Goal: Complete application form: Complete application form

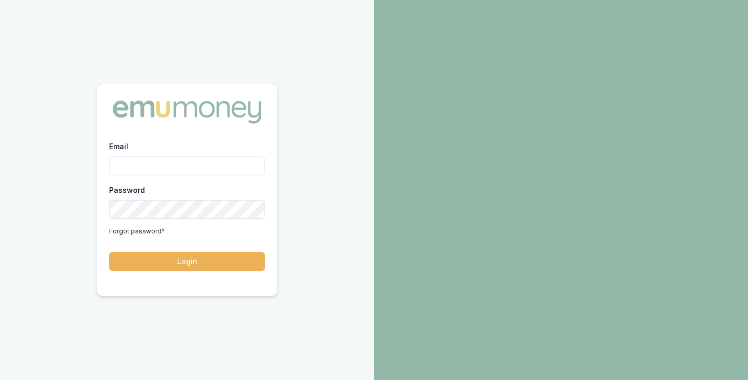
click at [152, 171] on input "Email" at bounding box center [187, 165] width 156 height 19
type input "[PERSON_NAME][EMAIL_ADDRESS][PERSON_NAME][DOMAIN_NAME]"
click at [109, 252] on button "Login" at bounding box center [187, 261] width 156 height 19
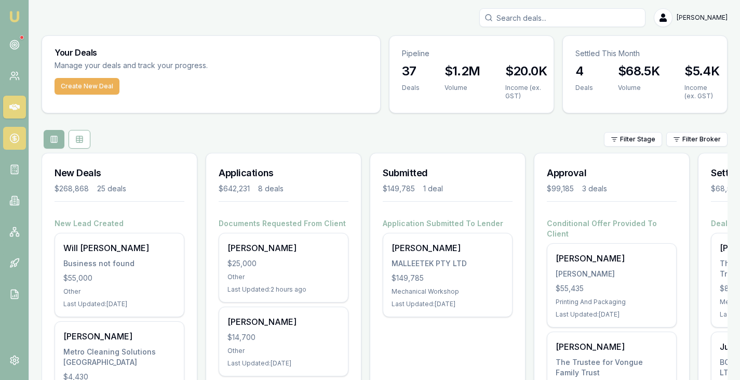
click at [15, 139] on icon at bounding box center [15, 138] width 0 height 5
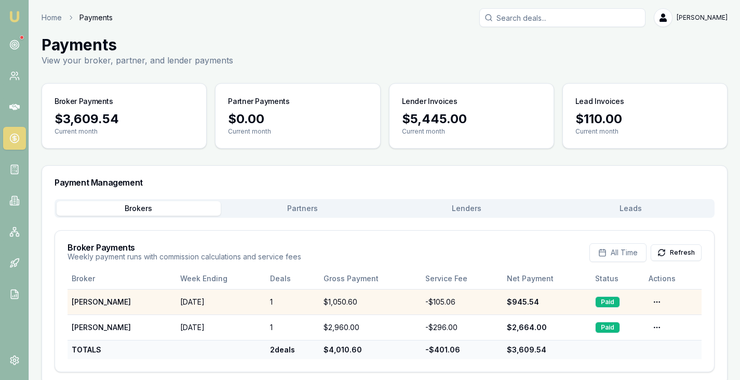
click at [324, 301] on div "$1,050.60" at bounding box center [371, 302] width 94 height 10
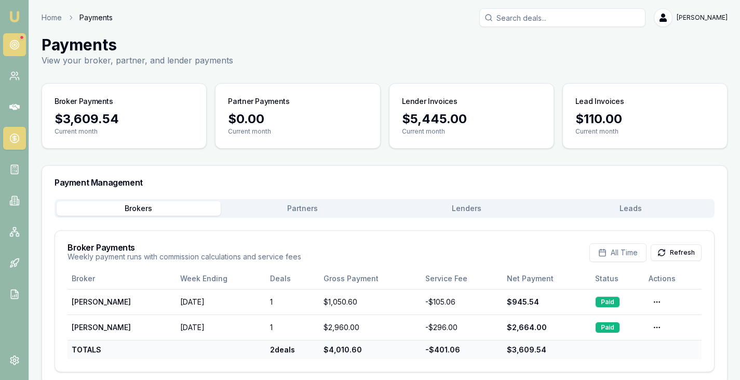
click at [17, 47] on icon at bounding box center [14, 44] width 10 height 10
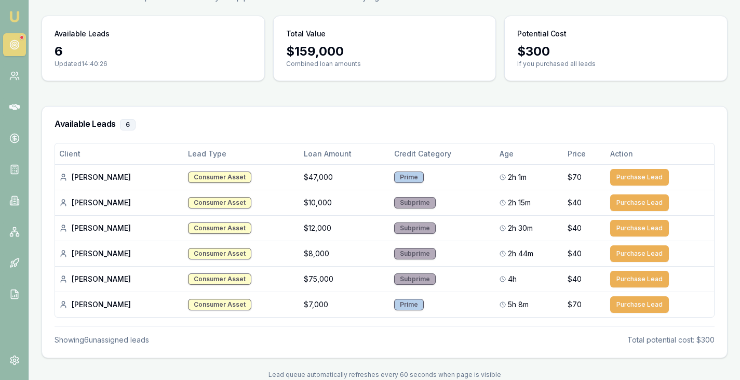
scroll to position [74, 0]
click at [184, 155] on th "Lead Type" at bounding box center [242, 153] width 116 height 21
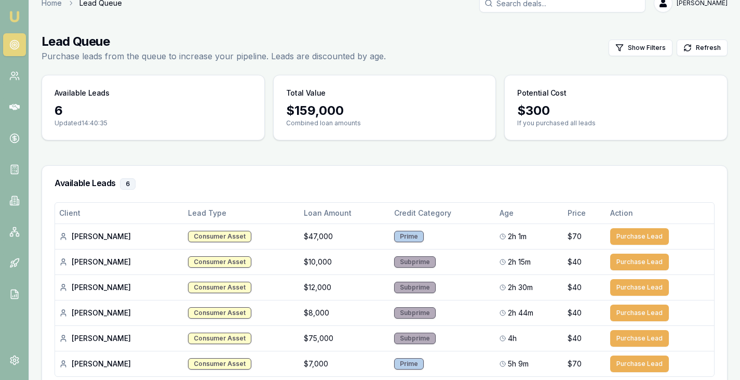
scroll to position [0, 0]
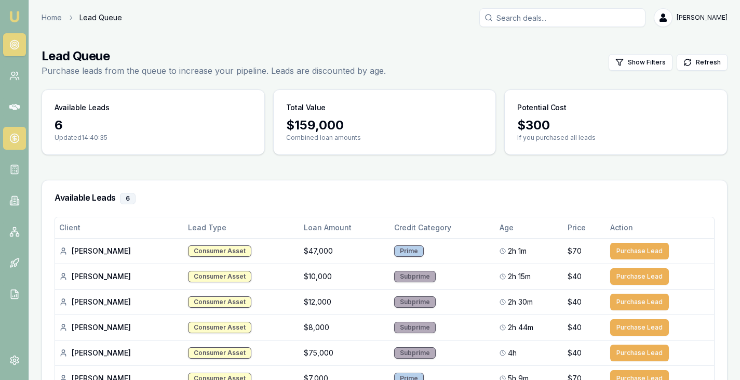
click at [17, 138] on icon at bounding box center [14, 138] width 10 height 10
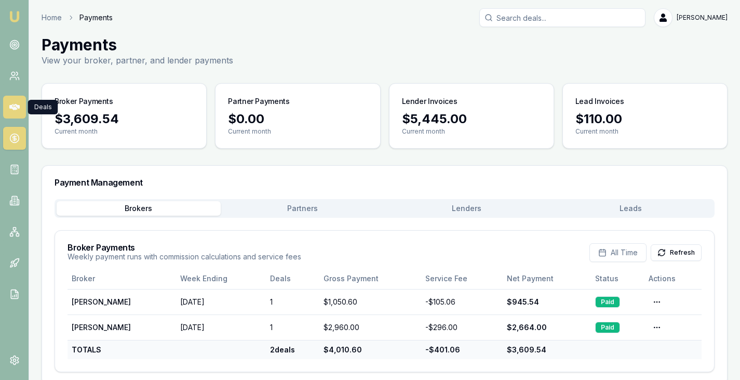
click at [8, 106] on link at bounding box center [14, 107] width 23 height 23
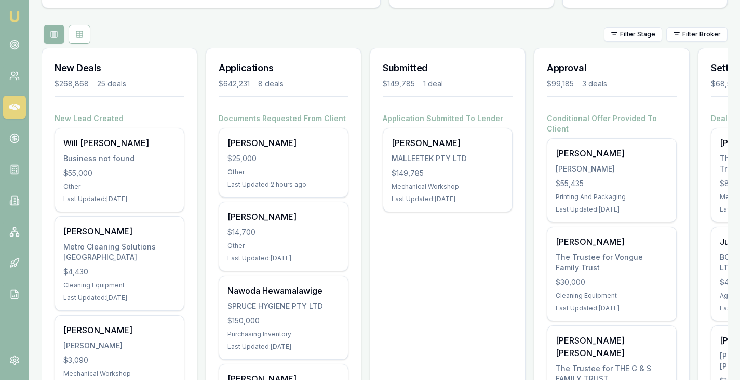
scroll to position [104, 0]
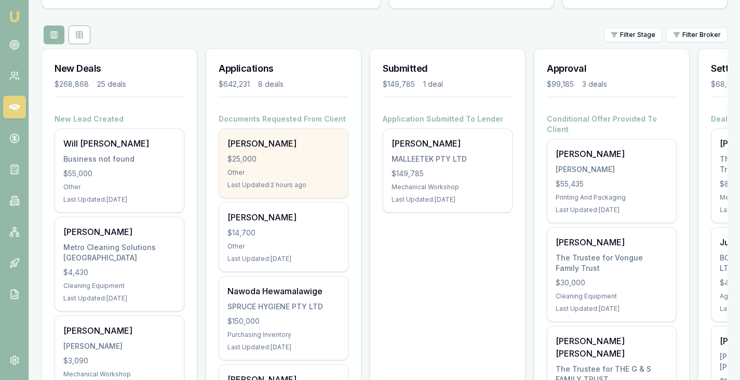
drag, startPoint x: 278, startPoint y: 162, endPoint x: 250, endPoint y: 151, distance: 30.6
click at [250, 151] on div "Toni Bugeja $25,000 Other Last Updated: 2 hours ago" at bounding box center [283, 163] width 129 height 69
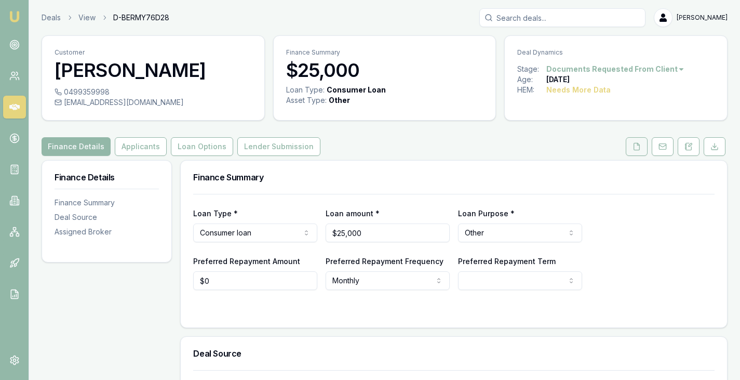
click at [637, 147] on icon at bounding box center [637, 146] width 8 height 8
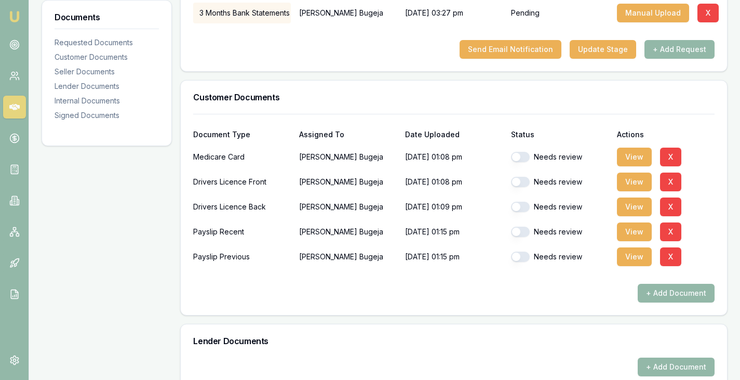
scroll to position [224, 0]
click at [632, 153] on button "View" at bounding box center [634, 156] width 35 height 19
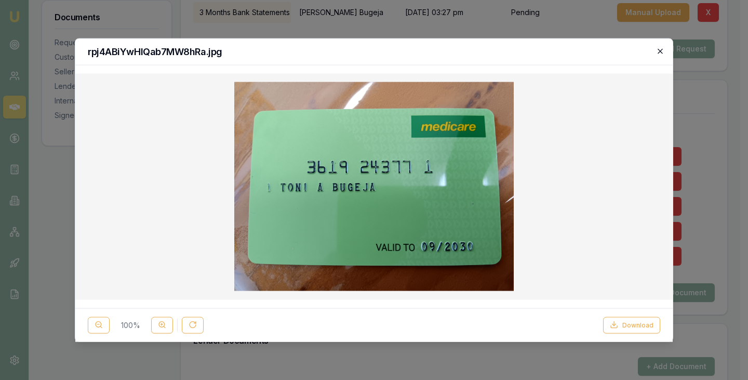
click at [661, 51] on icon "button" at bounding box center [660, 51] width 8 height 8
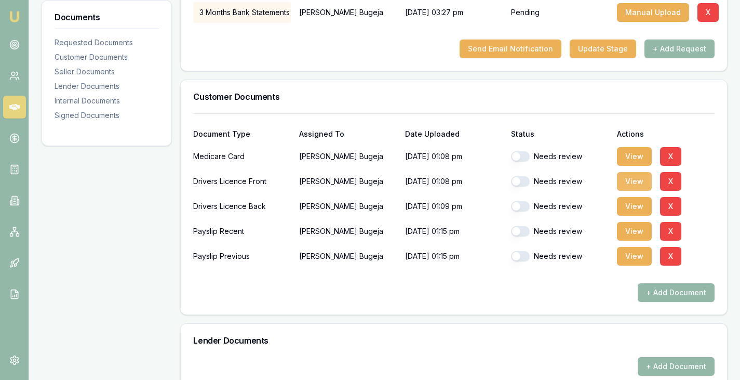
click at [631, 183] on button "View" at bounding box center [634, 181] width 35 height 19
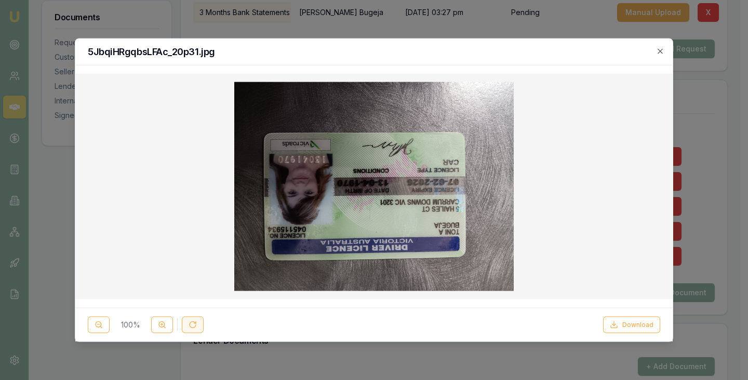
click at [189, 325] on icon at bounding box center [193, 324] width 8 height 8
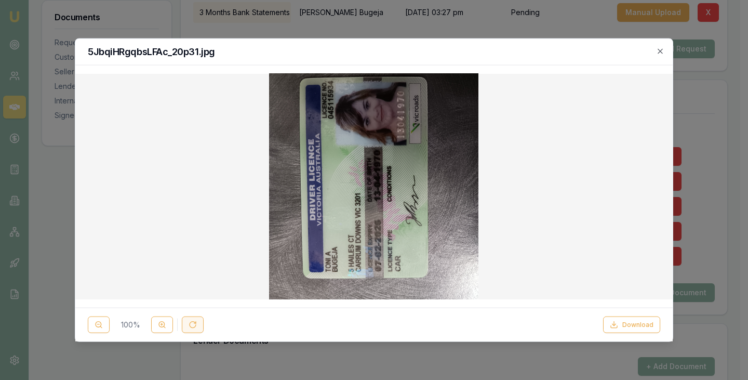
click at [189, 325] on icon at bounding box center [193, 324] width 8 height 8
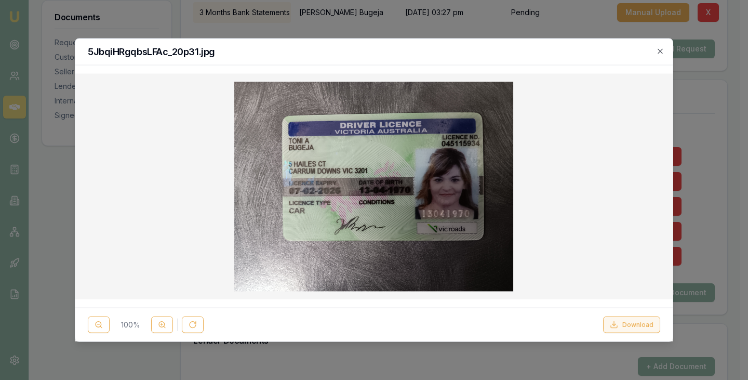
click at [627, 321] on button "Download" at bounding box center [631, 324] width 57 height 17
click at [662, 49] on icon "button" at bounding box center [659, 50] width 5 height 5
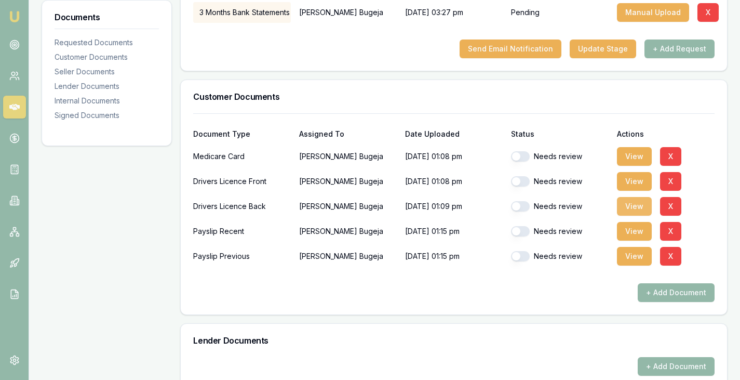
click at [631, 199] on button "View" at bounding box center [634, 206] width 35 height 19
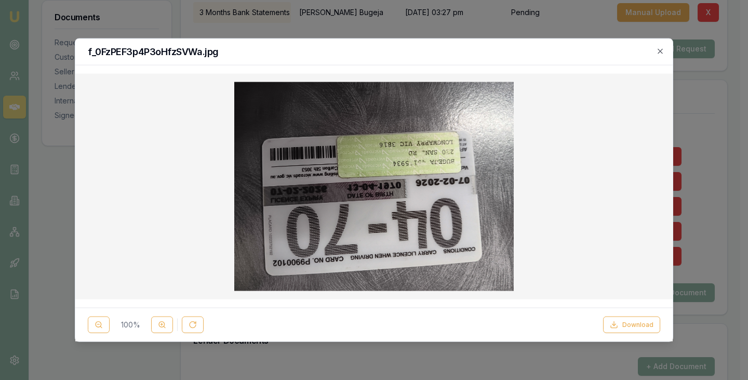
click at [499, 48] on h2 "f_0FzPEF3p4P3oHfzSVWa.jpg" at bounding box center [374, 51] width 572 height 9
click at [626, 318] on button "Download" at bounding box center [631, 324] width 57 height 17
click at [658, 50] on icon "button" at bounding box center [660, 51] width 8 height 8
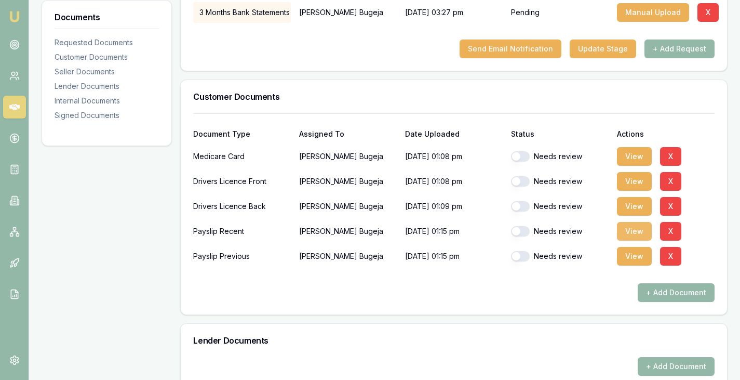
click at [633, 226] on button "View" at bounding box center [634, 231] width 35 height 19
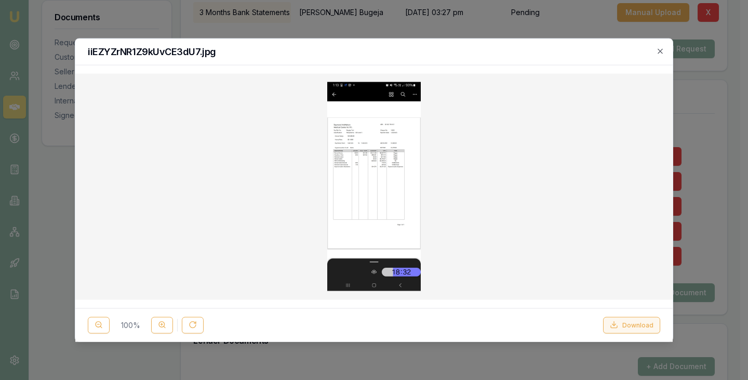
click at [623, 322] on button "Download" at bounding box center [631, 324] width 57 height 17
click at [657, 49] on icon "button" at bounding box center [659, 50] width 5 height 5
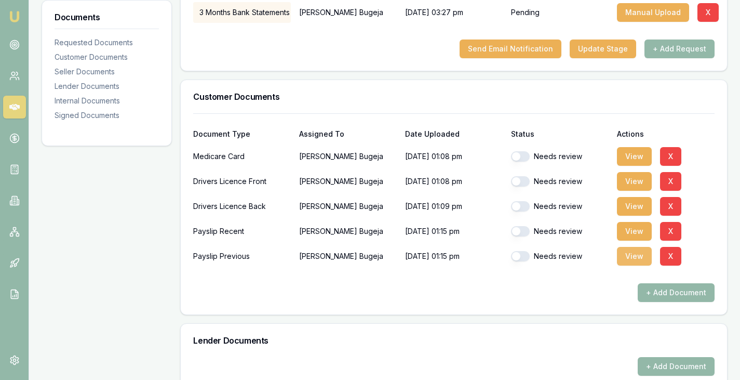
click at [636, 253] on button "View" at bounding box center [634, 256] width 35 height 19
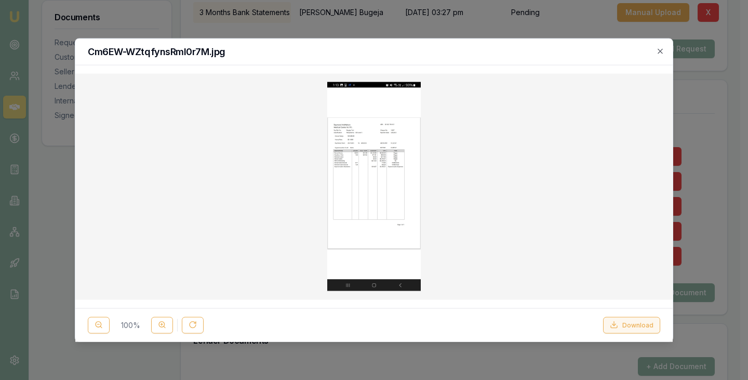
click at [628, 320] on button "Download" at bounding box center [631, 324] width 57 height 17
click at [657, 53] on icon "button" at bounding box center [660, 51] width 8 height 8
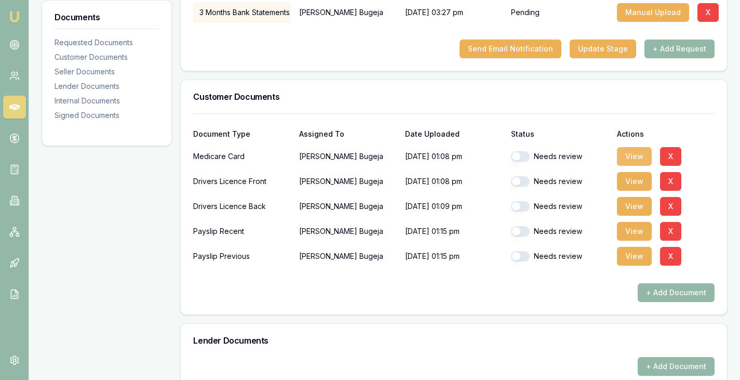
click at [632, 149] on button "View" at bounding box center [634, 156] width 35 height 19
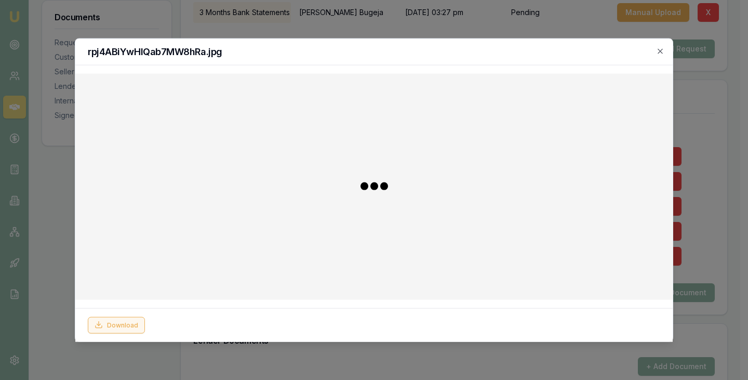
click at [117, 326] on button "Download" at bounding box center [116, 324] width 57 height 17
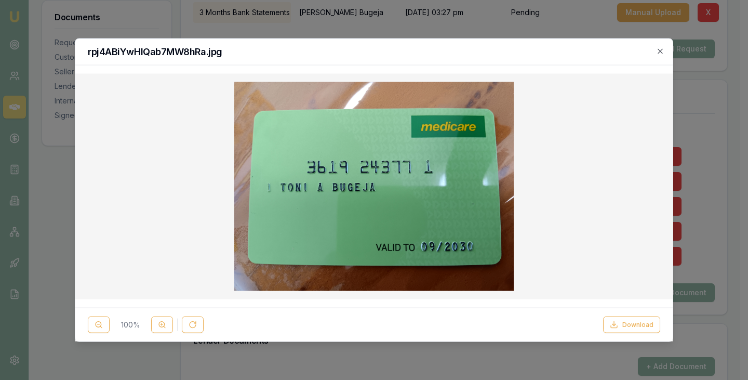
click at [408, 52] on h2 "rpj4ABiYwHIQab7MW8hRa.jpg" at bounding box center [374, 51] width 572 height 9
click at [663, 51] on icon "button" at bounding box center [660, 51] width 8 height 8
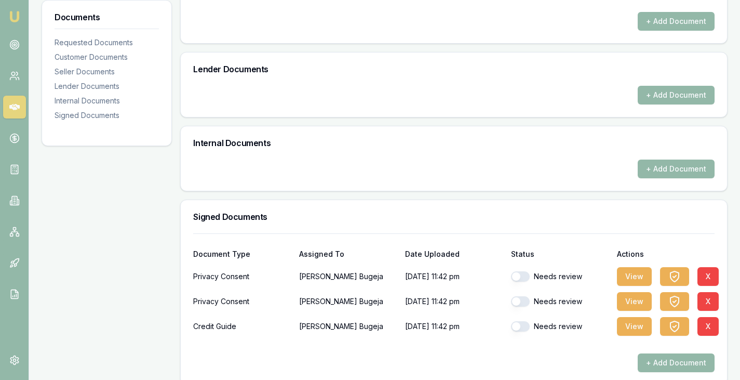
scroll to position [509, 0]
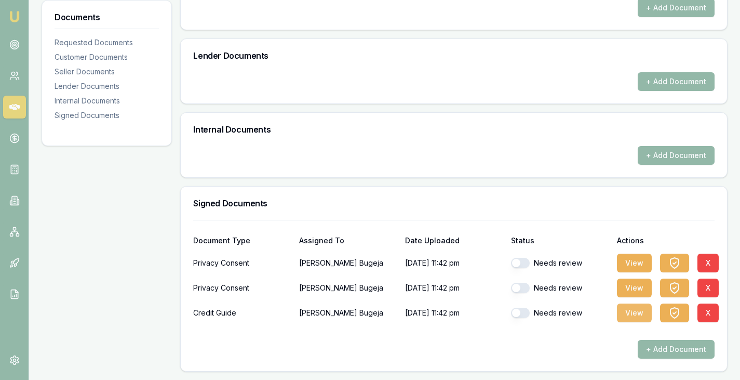
click at [631, 313] on button "View" at bounding box center [634, 312] width 35 height 19
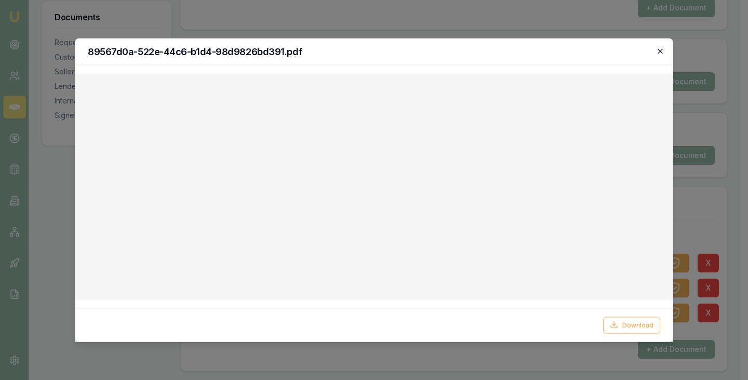
click at [660, 54] on icon "button" at bounding box center [660, 51] width 8 height 8
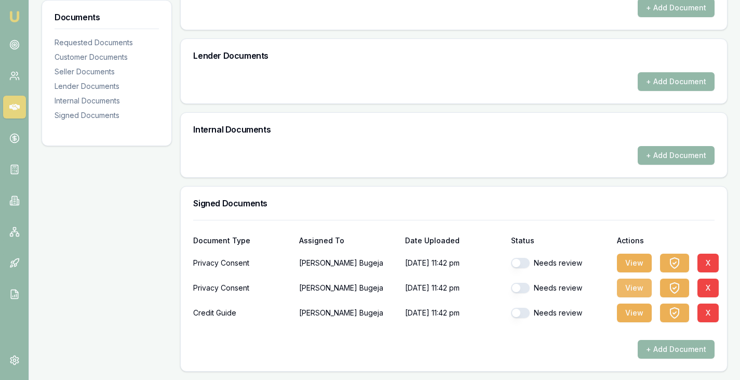
click at [634, 287] on button "View" at bounding box center [634, 287] width 35 height 19
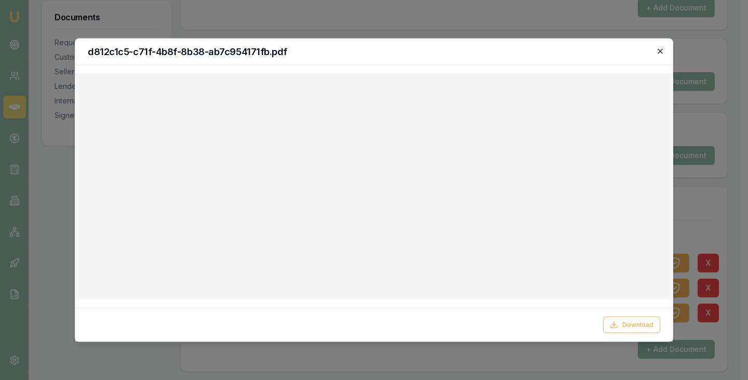
click at [659, 51] on icon "button" at bounding box center [659, 50] width 5 height 5
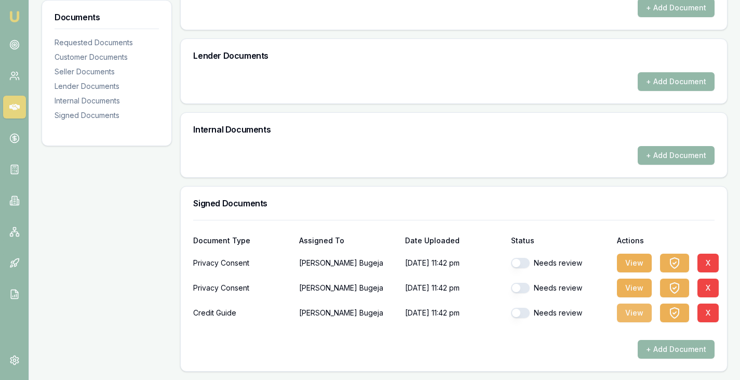
click at [638, 310] on button "View" at bounding box center [634, 312] width 35 height 19
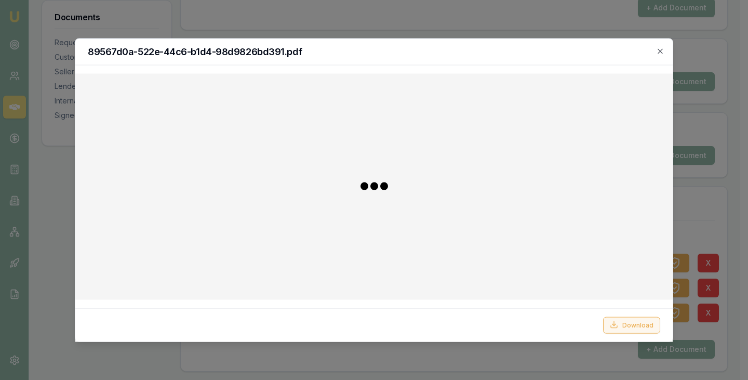
click at [637, 323] on button "Download" at bounding box center [631, 324] width 57 height 17
click at [437, 47] on h2 "89567d0a-522e-44c6-b1d4-98d9826bd391.pdf" at bounding box center [374, 51] width 572 height 9
click at [657, 53] on icon "button" at bounding box center [660, 51] width 8 height 8
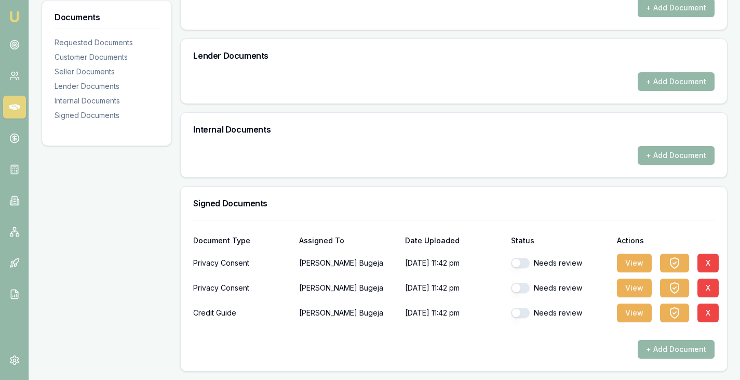
click at [732, 372] on div at bounding box center [732, 372] width 0 height 0
click at [673, 307] on icon "button" at bounding box center [674, 312] width 8 height 10
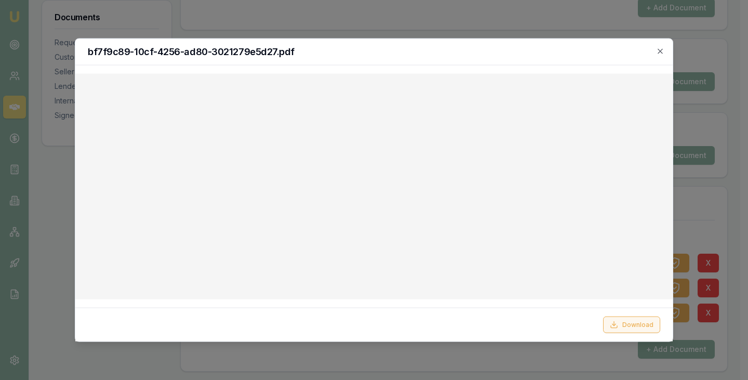
click at [634, 322] on button "Download" at bounding box center [631, 324] width 57 height 17
click at [489, 56] on div "bf7f9c89-10cf-4256-ad80-3021279e5d27.pdf" at bounding box center [373, 51] width 597 height 26
click at [661, 48] on icon "button" at bounding box center [660, 51] width 8 height 8
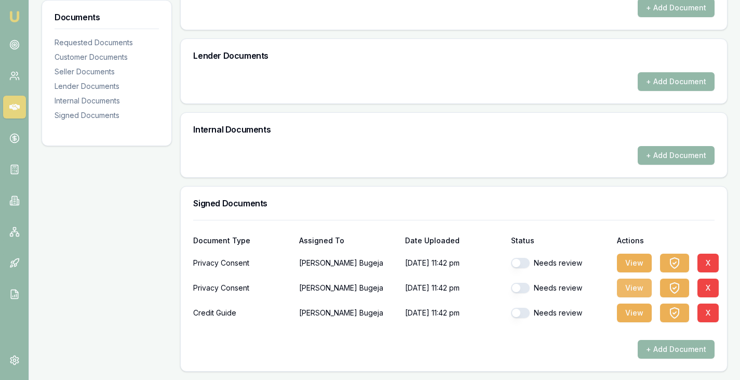
click at [634, 288] on button "View" at bounding box center [634, 287] width 35 height 19
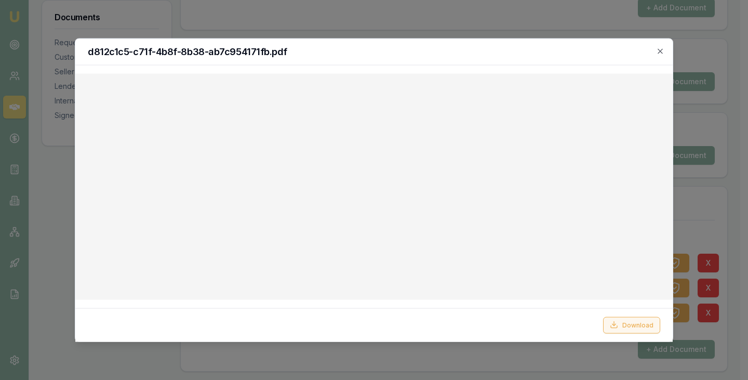
click at [627, 320] on button "Download" at bounding box center [631, 324] width 57 height 17
click at [446, 56] on h2 "d812c1c5-c71f-4b8f-8b38-ab7c954171fb.pdf" at bounding box center [374, 51] width 572 height 9
click at [659, 50] on icon "button" at bounding box center [660, 51] width 8 height 8
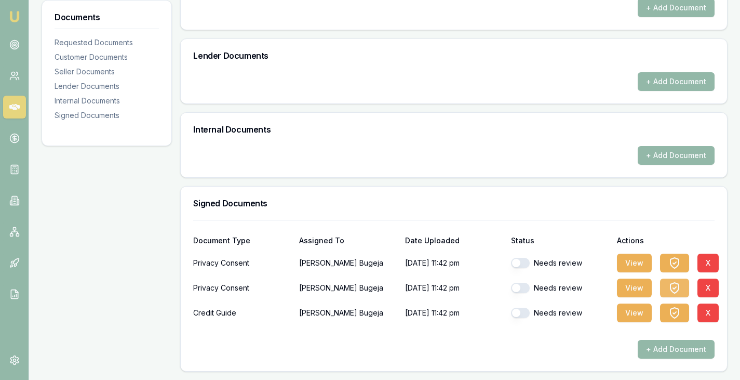
click at [668, 283] on icon "button" at bounding box center [674, 287] width 12 height 12
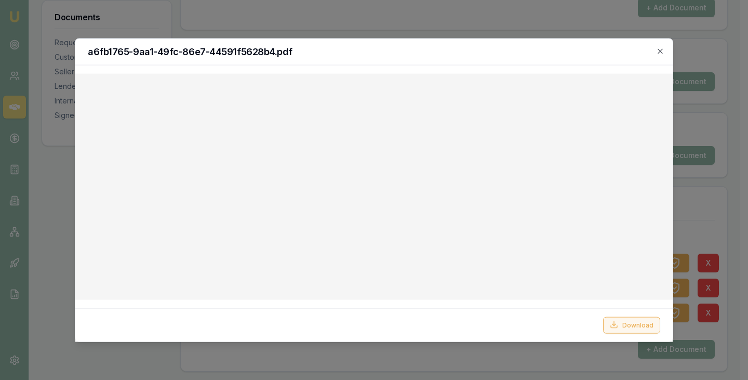
click at [634, 326] on button "Download" at bounding box center [631, 324] width 57 height 17
click at [660, 50] on icon "button" at bounding box center [660, 51] width 8 height 8
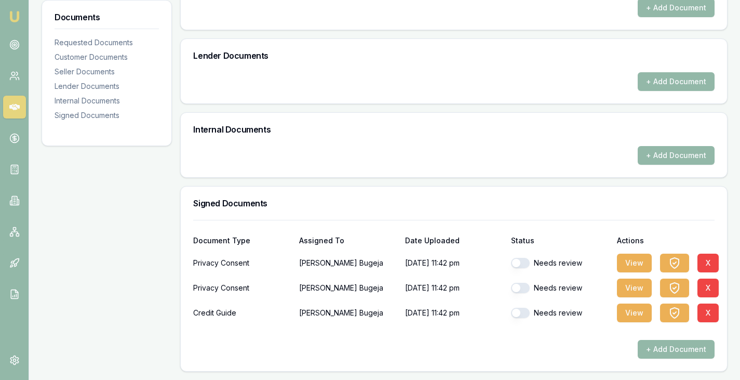
click at [523, 285] on button "button" at bounding box center [520, 288] width 19 height 10
checkbox input "true"
click at [523, 313] on button "button" at bounding box center [520, 312] width 19 height 10
checkbox input "true"
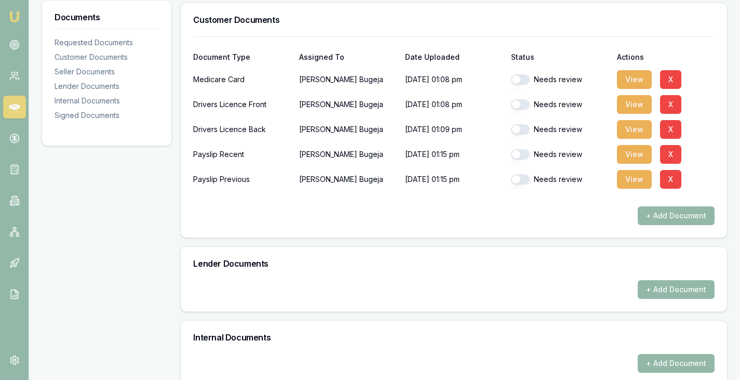
scroll to position [301, 0]
checkbox input "false"
click at [527, 84] on button "button" at bounding box center [520, 80] width 19 height 10
checkbox input "true"
click at [527, 109] on button "button" at bounding box center [520, 105] width 19 height 10
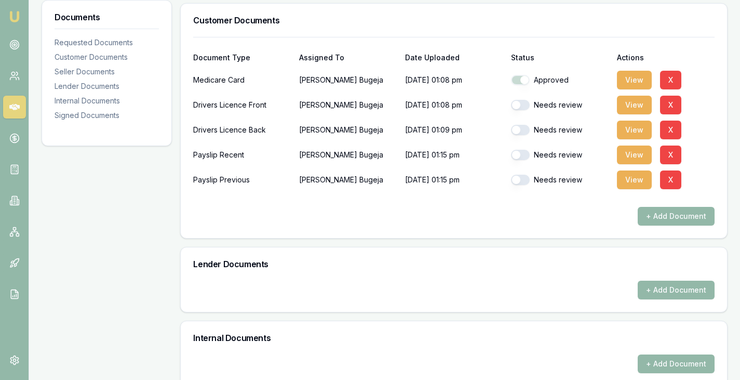
checkbox input "true"
click at [526, 126] on button "button" at bounding box center [520, 130] width 19 height 10
checkbox input "true"
checkbox input "false"
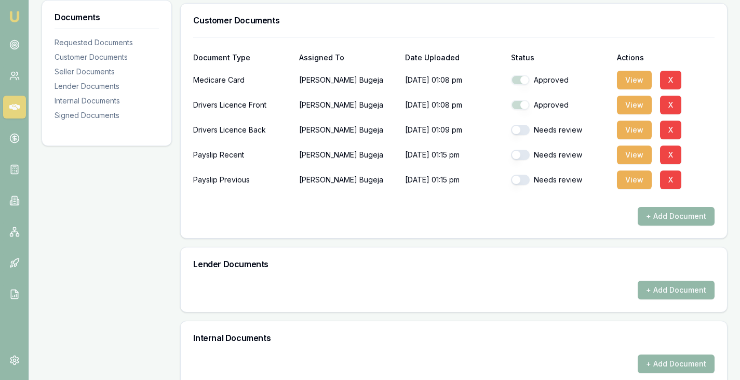
checkbox input "false"
checkbox input "true"
checkbox input "false"
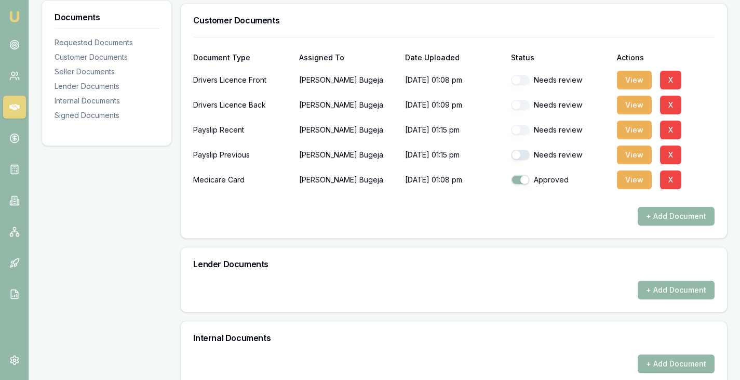
checkbox input "false"
checkbox input "true"
checkbox input "false"
checkbox input "true"
click at [523, 154] on button "button" at bounding box center [520, 155] width 19 height 10
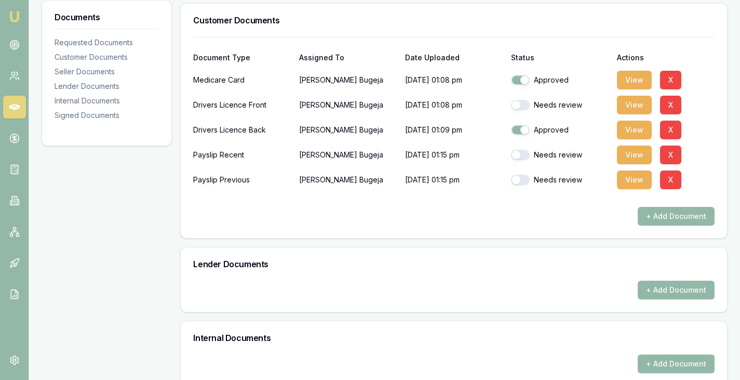
checkbox input "true"
click at [525, 101] on button "button" at bounding box center [520, 105] width 19 height 10
checkbox input "true"
click at [531, 179] on div "Needs review" at bounding box center [560, 179] width 98 height 10
click at [526, 179] on button "button" at bounding box center [520, 179] width 19 height 10
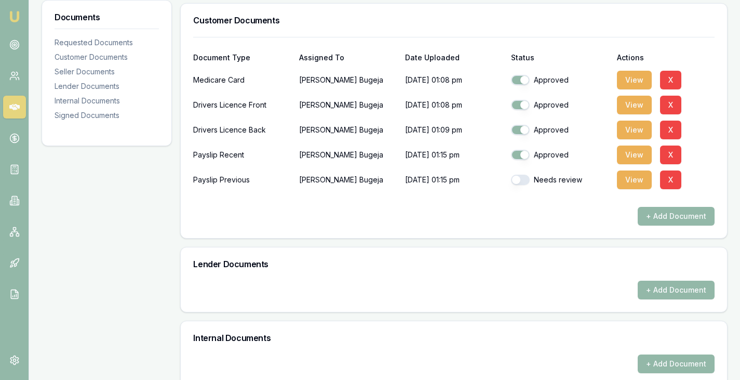
checkbox input "true"
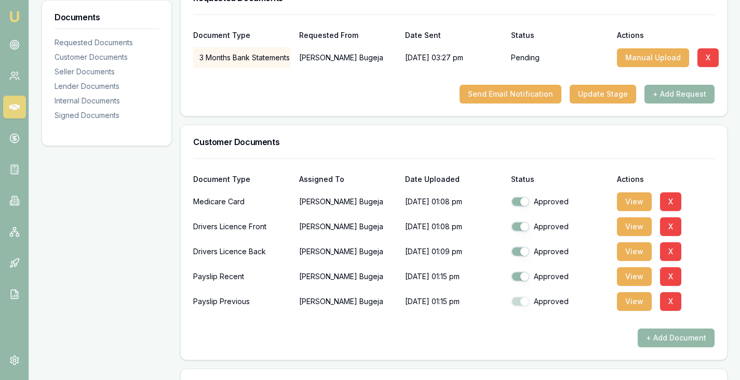
scroll to position [0, 0]
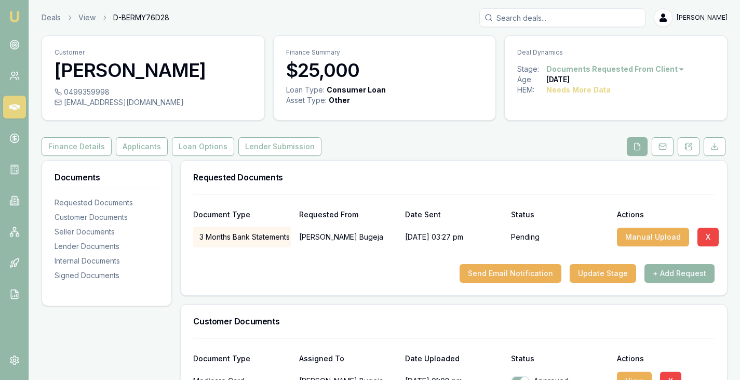
checkbox input "true"
click at [143, 149] on button "Applicants" at bounding box center [142, 146] width 52 height 19
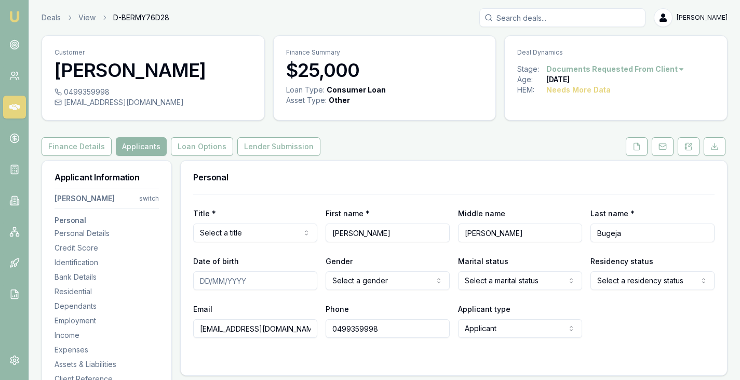
click at [217, 237] on html "Emu Broker Deals View D-BERMY76D28 [PERSON_NAME] Toggle Menu Customer [PERSON_N…" at bounding box center [370, 190] width 740 height 380
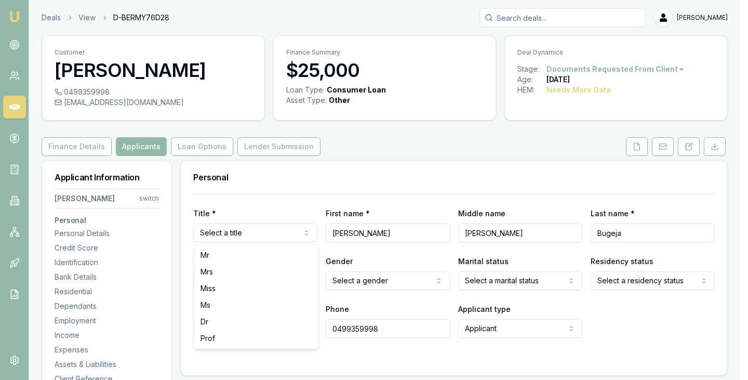
select select "Ms"
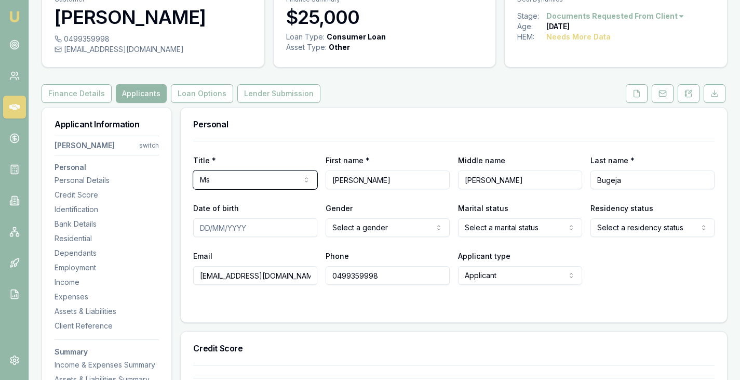
scroll to position [59, 0]
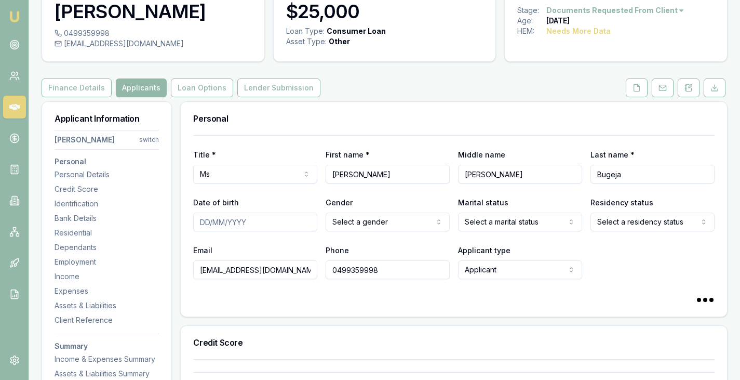
click at [203, 224] on input "Date of birth" at bounding box center [255, 221] width 124 height 19
type input "[DATE]"
select select "[DEMOGRAPHIC_DATA]"
select select "DE_FACTO"
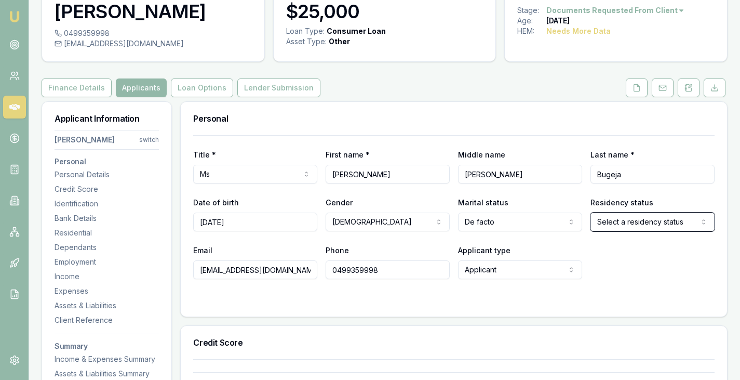
select select
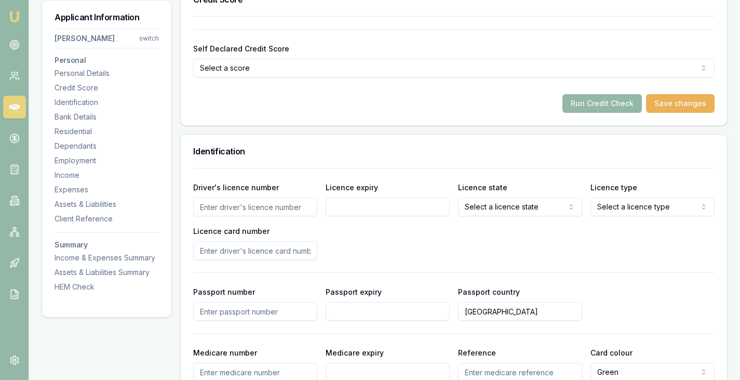
scroll to position [405, 0]
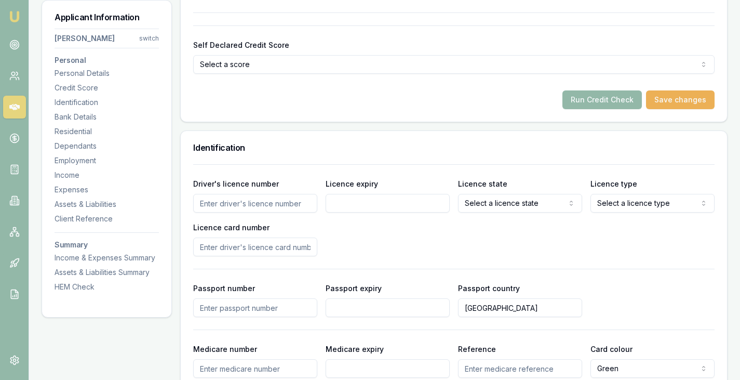
click at [279, 203] on input "Driver's licence number" at bounding box center [255, 203] width 124 height 19
paste input "045115934"
type input "045115934"
paste input "045115934"
type input "045115934"
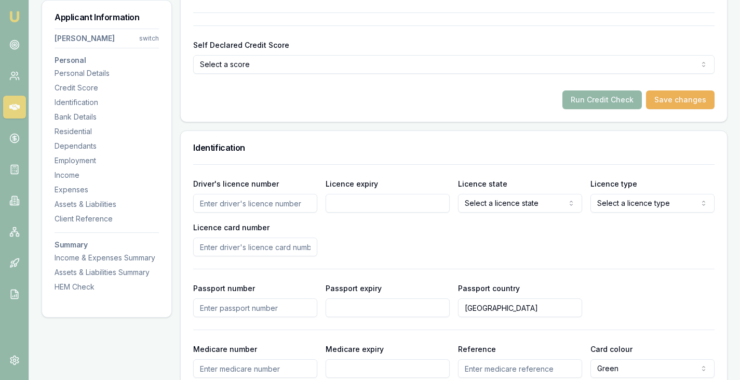
type input "045115934"
paste input "[DATE]"
type input "[DATE]"
click at [343, 208] on input "Licence expiry" at bounding box center [388, 203] width 124 height 19
paste input "[DATE]"
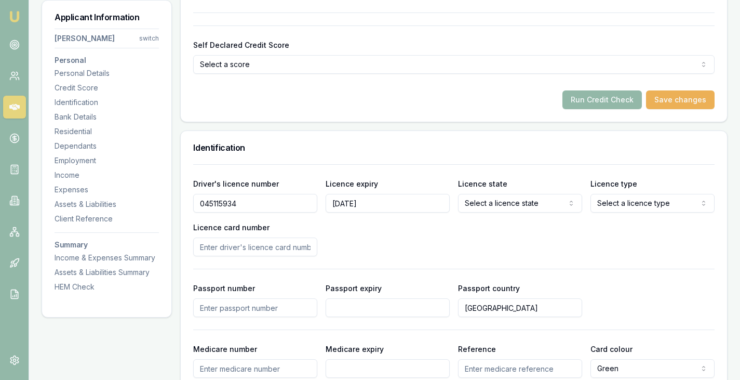
type input "[DATE]"
select select "VIC"
select select "OPEN_LICENCE"
select select
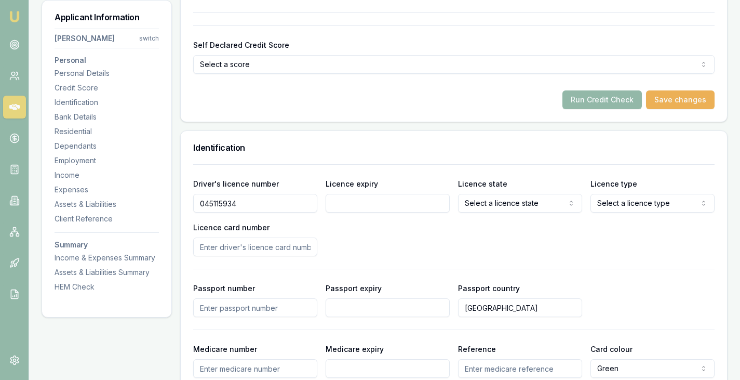
paste input "P9900102"
type input "P9900102"
paste input "P9900102"
type input "P9900102"
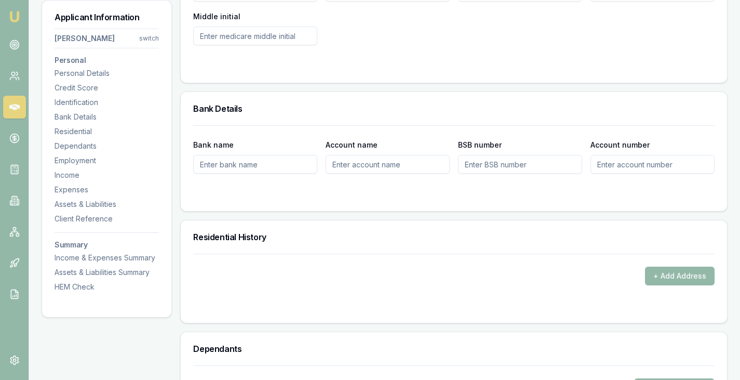
scroll to position [782, 0]
click at [675, 271] on button "+ Add Address" at bounding box center [680, 275] width 70 height 19
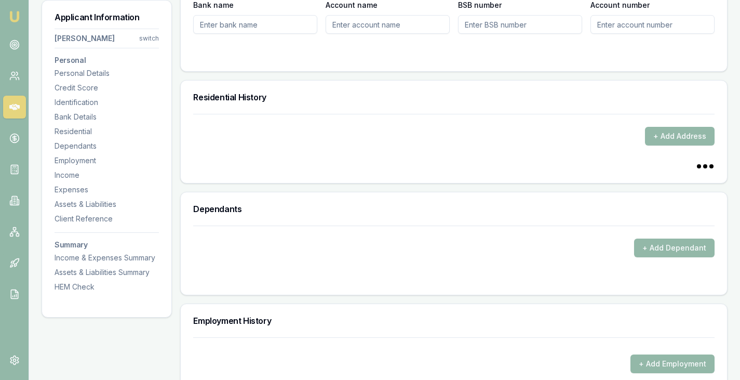
scroll to position [950, 0]
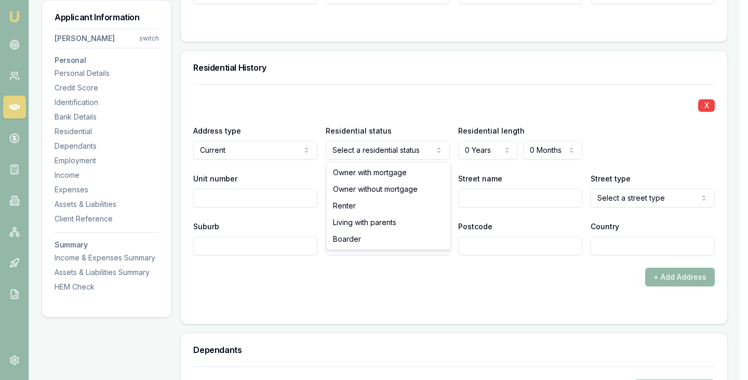
select select "RENTER"
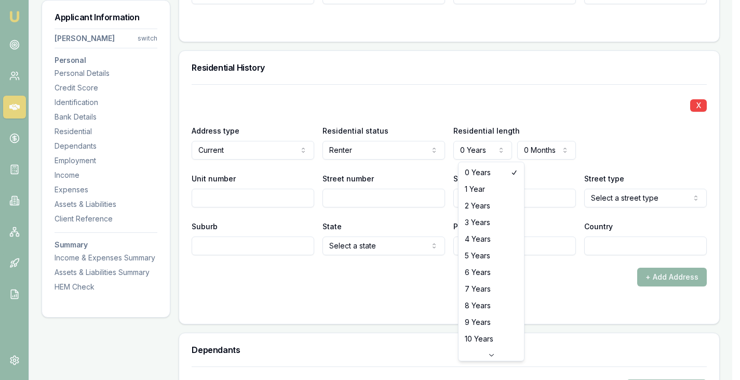
select select "2"
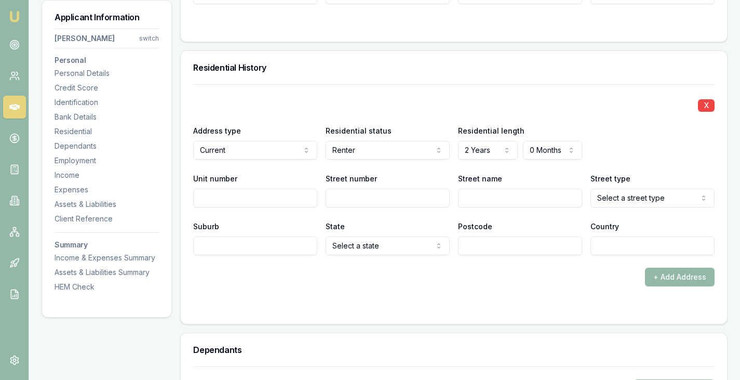
click at [393, 199] on input "Street number" at bounding box center [388, 198] width 124 height 19
type input "230"
type input "Sand"
select select "Road"
click at [236, 255] on div "X Address type Current Current Previous Residential status Renter Owner with mo…" at bounding box center [453, 185] width 521 height 202
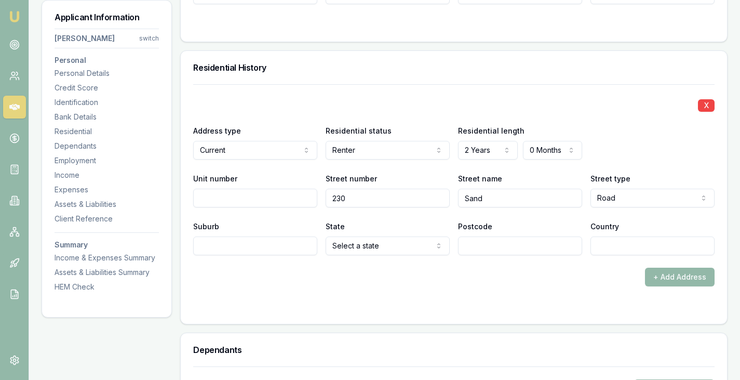
click at [241, 249] on input "Suburb" at bounding box center [255, 245] width 124 height 19
type input "Longwarry"
select select "VIC"
click at [463, 244] on input "Postcode" at bounding box center [520, 245] width 124 height 19
click at [268, 248] on input "Suburb" at bounding box center [255, 245] width 124 height 19
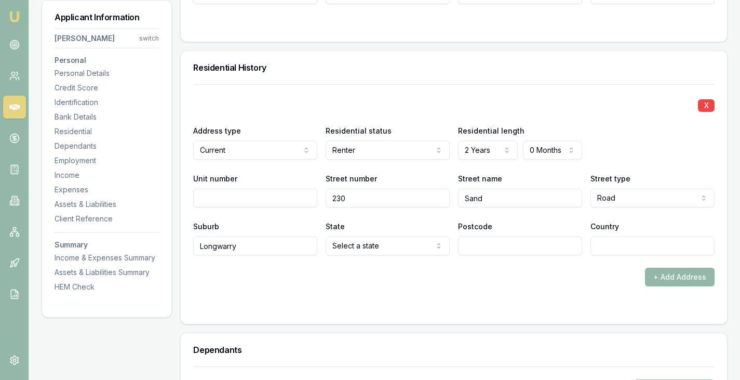
type input "Longwarry"
select select "VIC"
type input "3816"
type input "Aust"
click at [311, 278] on div "+ Add Address" at bounding box center [453, 276] width 521 height 19
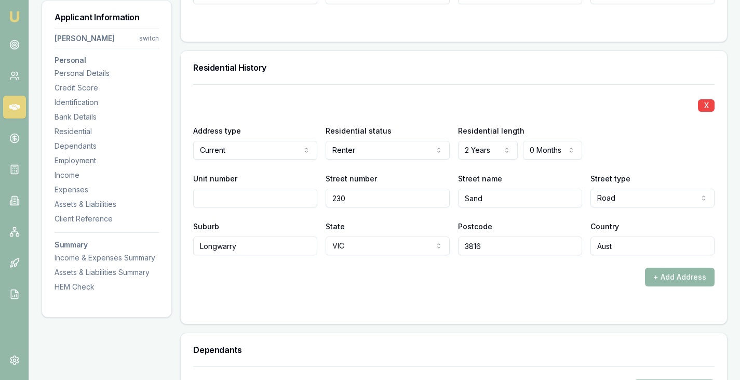
click at [690, 281] on button "+ Add Address" at bounding box center [680, 276] width 70 height 19
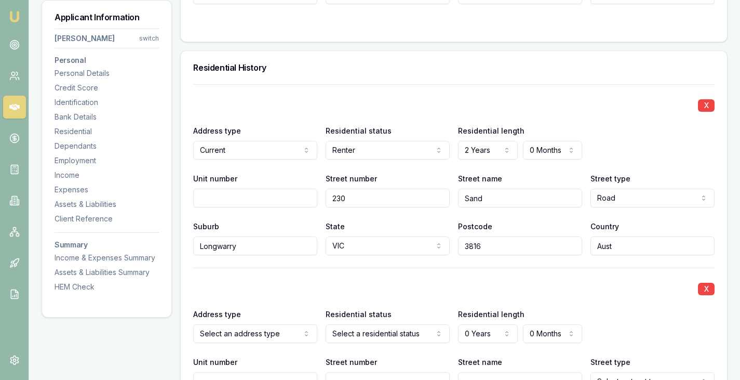
scroll to position [961, 0]
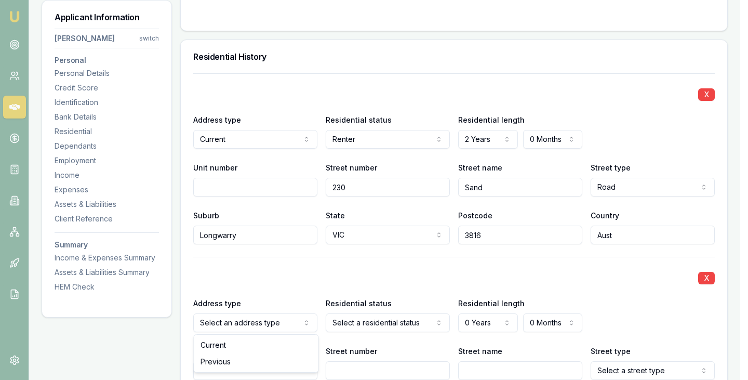
select select "PREVIOUS"
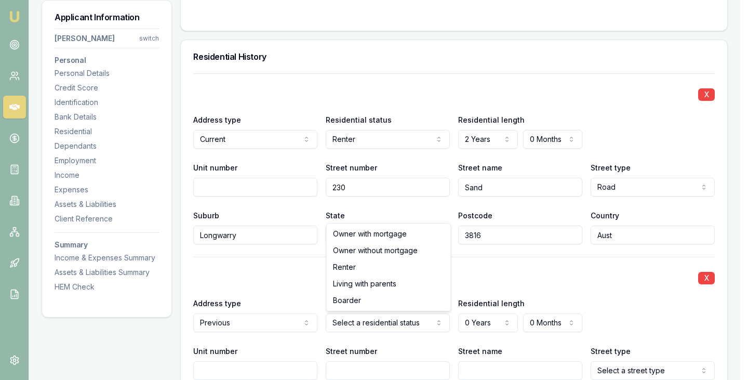
select select "RENTER"
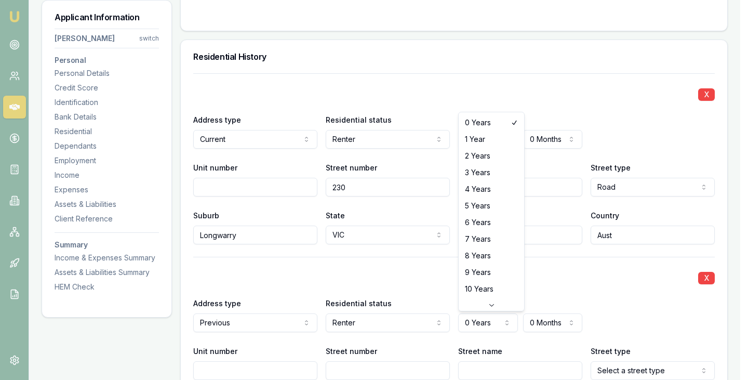
select select "5"
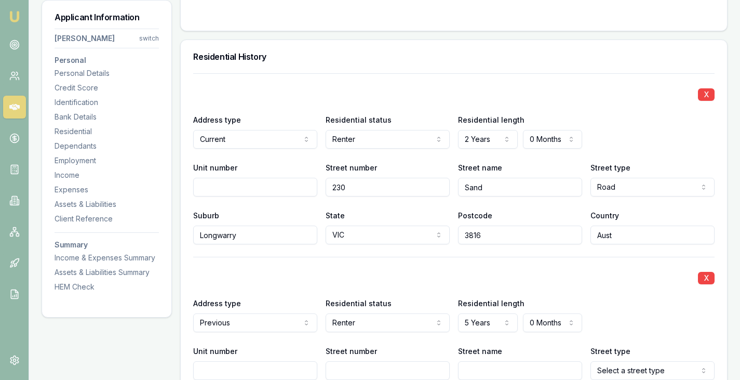
click at [451, 273] on div "X" at bounding box center [453, 277] width 521 height 15
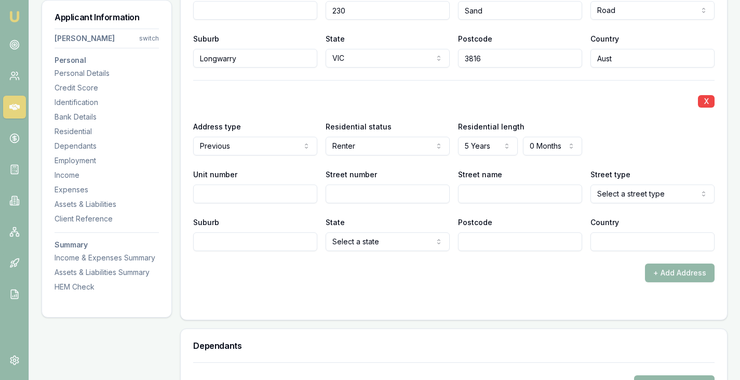
scroll to position [1138, 0]
click at [354, 194] on input "Street number" at bounding box center [388, 193] width 124 height 19
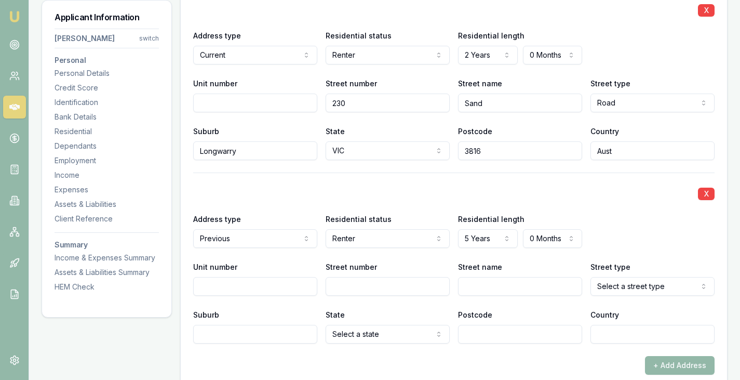
scroll to position [1046, 0]
click at [340, 284] on input "Street number" at bounding box center [388, 285] width 124 height 19
type input "5"
paste input "[PERSON_NAME]"
type input "[PERSON_NAME]"
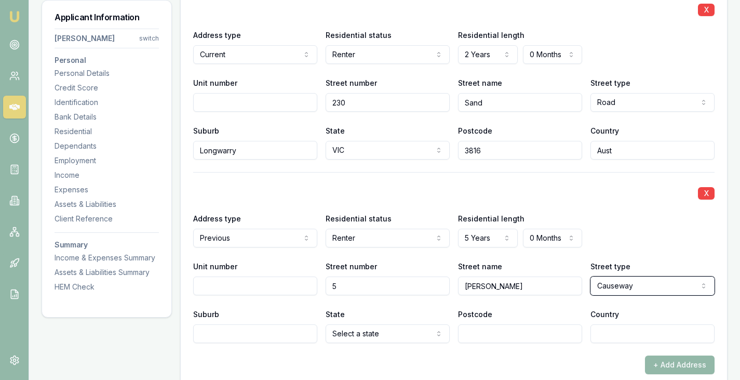
select select "Court"
click at [336, 295] on div "X Address type Previous Current Previous Residential status Renter Owner with m…" at bounding box center [453, 257] width 521 height 171
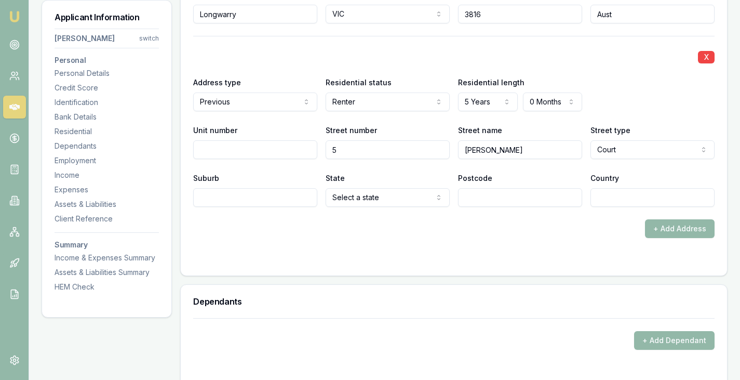
scroll to position [1182, 0]
type input "CARRUM DOWNS"
select select "VIC"
click at [477, 201] on input "Postcode" at bounding box center [520, 196] width 124 height 19
type input "3201"
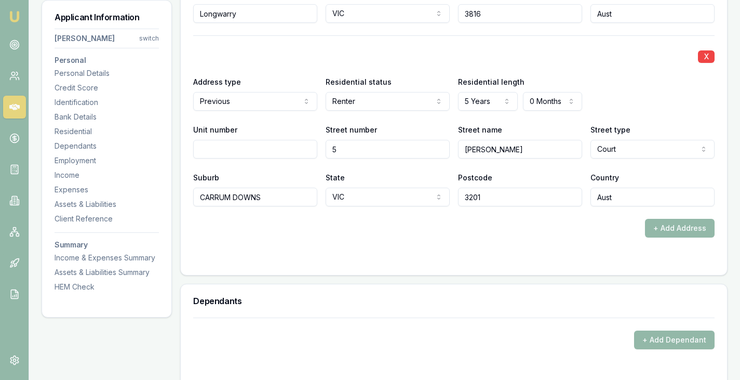
type input "Aust"
click at [487, 230] on div "+ Add Address" at bounding box center [453, 228] width 521 height 19
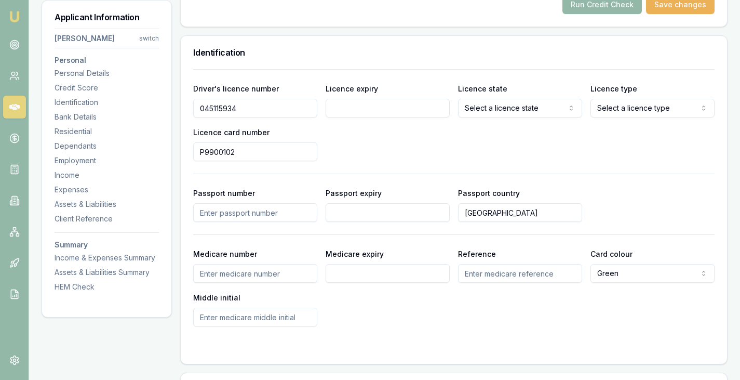
scroll to position [499, 0]
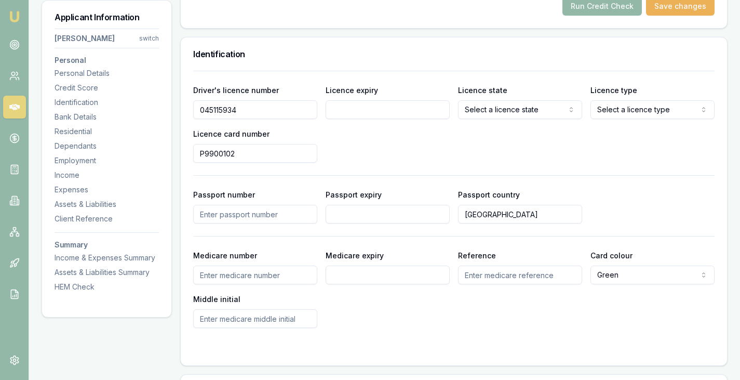
click at [248, 277] on input "Medicare number" at bounding box center [255, 274] width 124 height 19
paste input "3619 24377 1"
type input "3619 24377 1"
type input "09/2030"
type input "1"
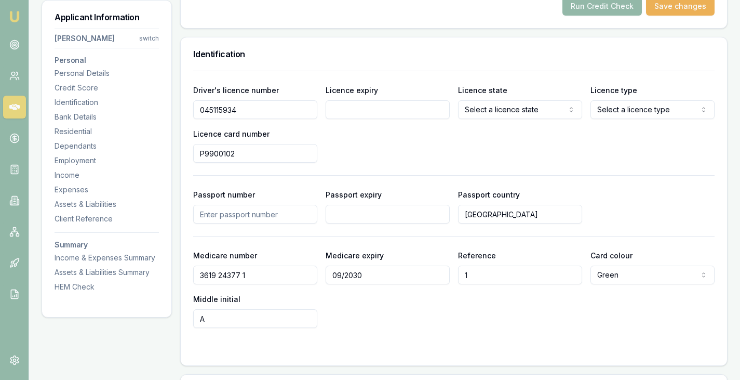
type input "A"
click at [371, 291] on div "Medicare number [MEDICAL_ID] Medicare expiry 09/2030 Reference 1 Card colour Gr…" at bounding box center [453, 288] width 521 height 79
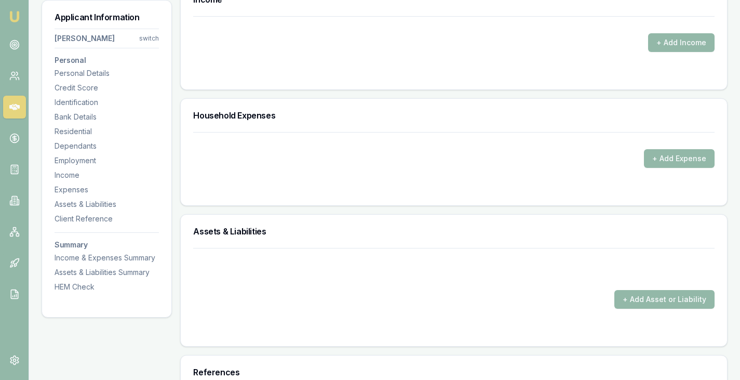
scroll to position [1712, 0]
click at [656, 158] on button "+ Add Expense" at bounding box center [679, 158] width 71 height 19
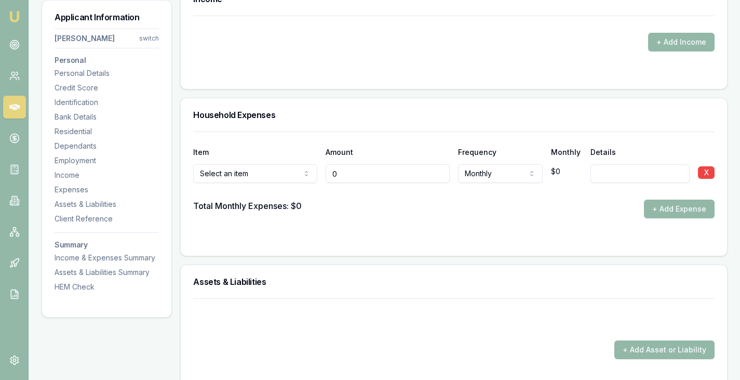
type input "$0"
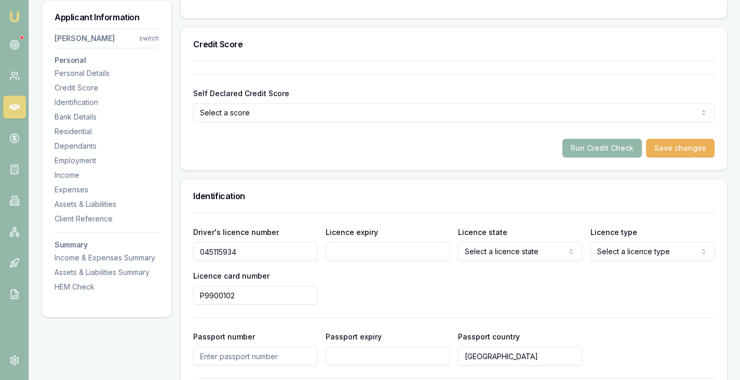
scroll to position [356, 0]
click at [510, 159] on div "Self Declared Credit Score Select a score Excellent Very good Average Fair Low …" at bounding box center [454, 115] width 546 height 109
click at [607, 150] on button "Run Credit Check" at bounding box center [601, 148] width 79 height 19
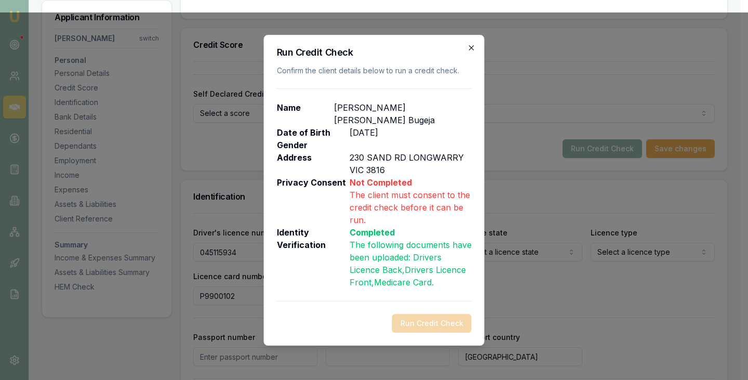
click at [471, 50] on icon "button" at bounding box center [471, 47] width 5 height 5
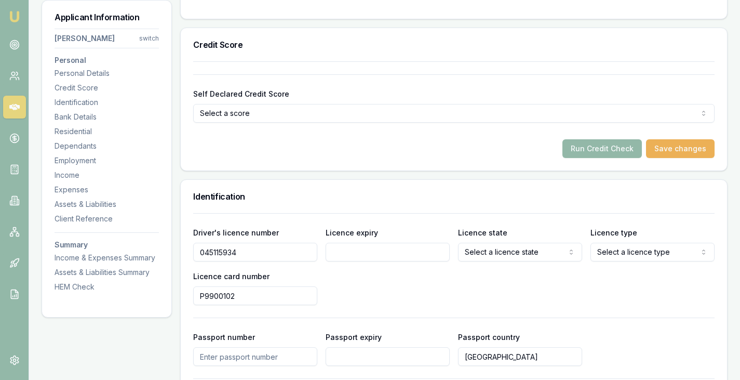
scroll to position [0, 0]
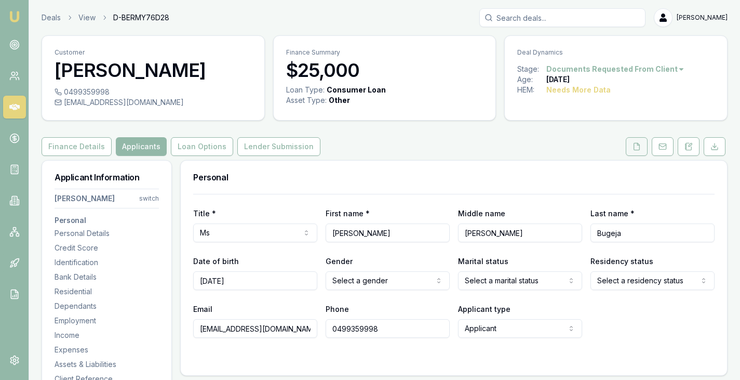
click at [635, 144] on icon at bounding box center [637, 146] width 8 height 8
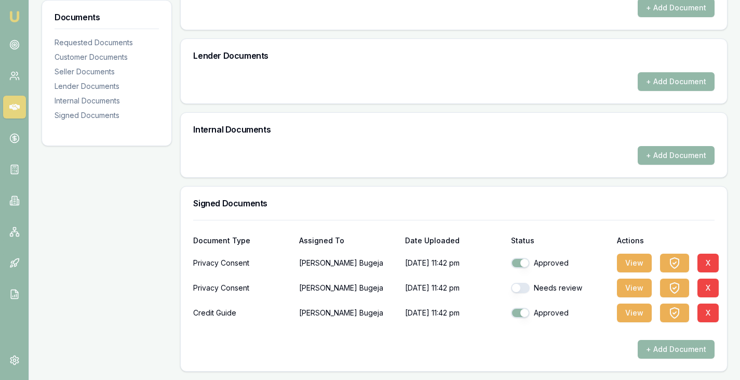
scroll to position [508, 0]
click at [521, 289] on button "button" at bounding box center [520, 288] width 19 height 10
checkbox input "true"
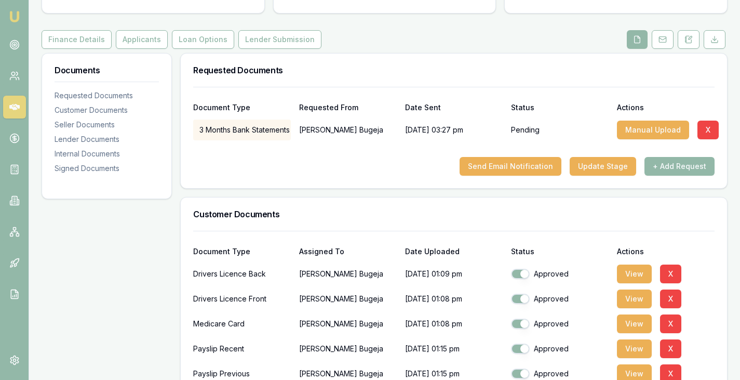
scroll to position [0, 0]
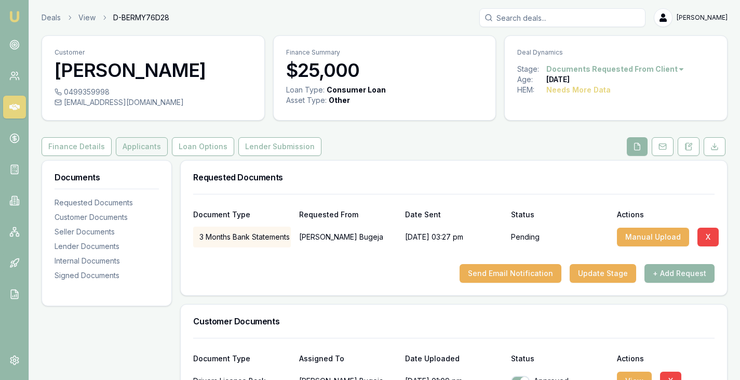
click at [130, 146] on button "Applicants" at bounding box center [142, 146] width 52 height 19
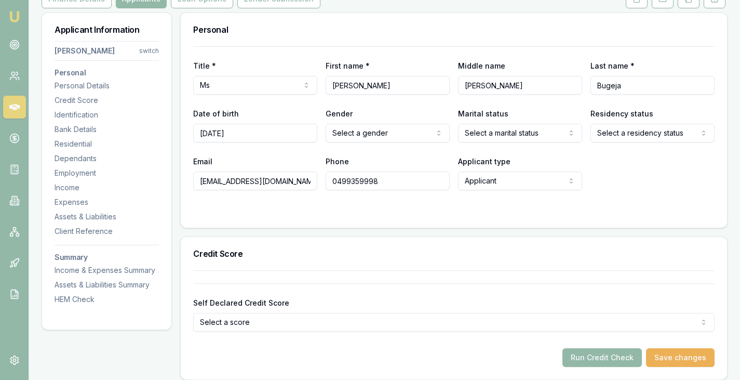
scroll to position [253, 0]
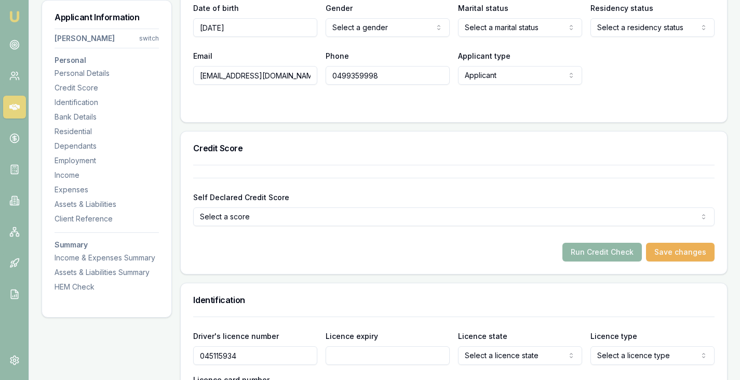
click at [614, 252] on button "Run Credit Check" at bounding box center [601, 252] width 79 height 19
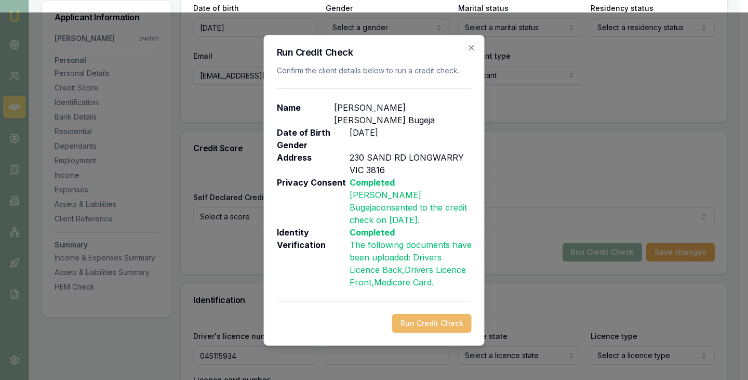
click at [413, 314] on button "Run Credit Check" at bounding box center [431, 323] width 79 height 19
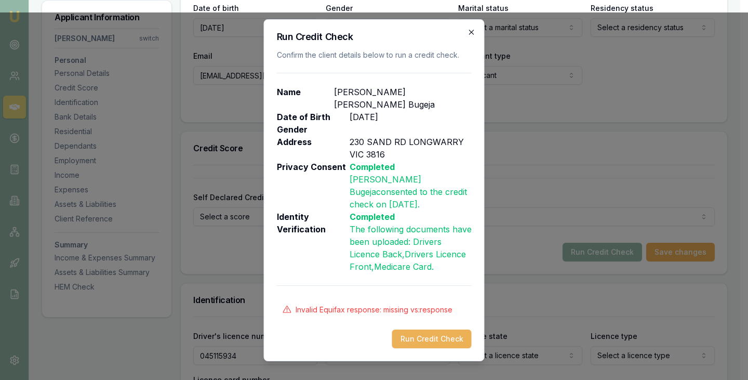
click at [474, 36] on icon "button" at bounding box center [471, 32] width 8 height 8
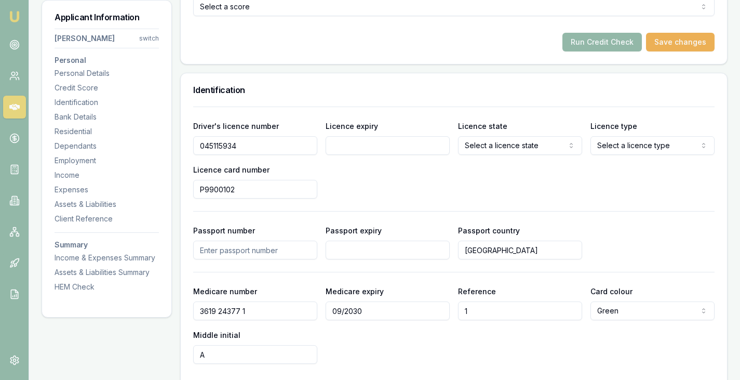
scroll to position [465, 0]
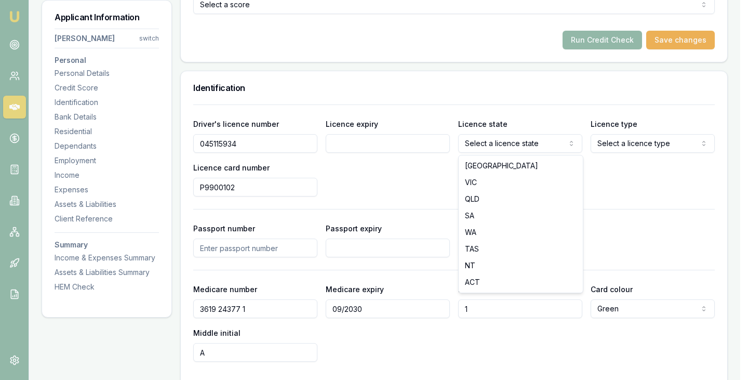
select select "VIC"
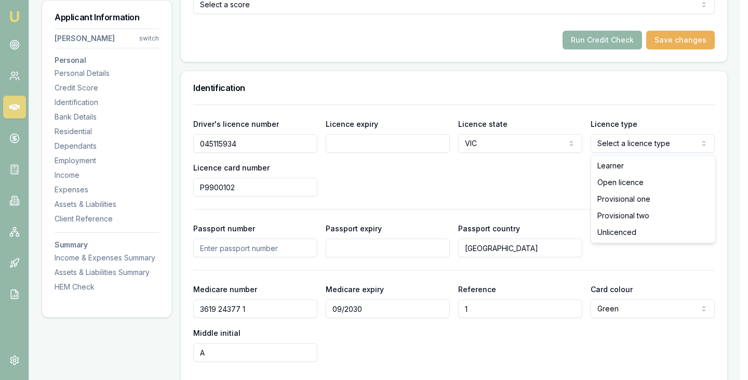
select select "OPEN_LICENCE"
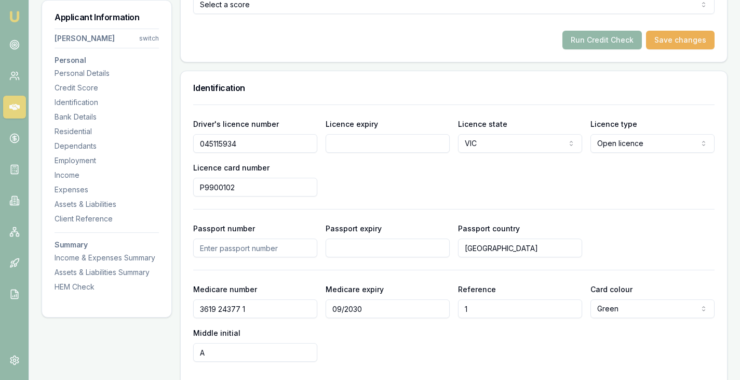
click at [399, 142] on input "Licence expiry" at bounding box center [388, 143] width 124 height 19
type input "07"
type input "[DATE]"
click at [564, 162] on div "Driver's licence number [DRIVERS_LICENSE_NUMBER] Licence expiry [DATE] Licence …" at bounding box center [453, 156] width 521 height 79
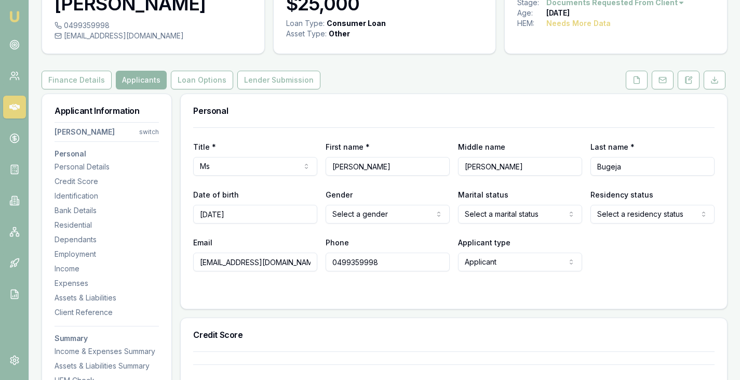
click at [544, 117] on div "Personal" at bounding box center [454, 110] width 546 height 33
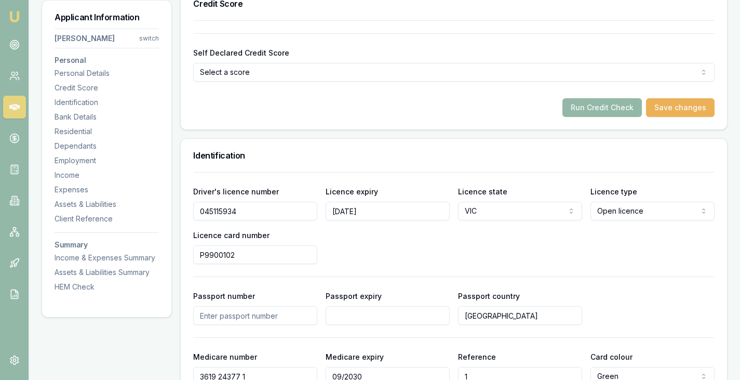
scroll to position [398, 0]
click at [610, 104] on button "Run Credit Check" at bounding box center [601, 107] width 79 height 19
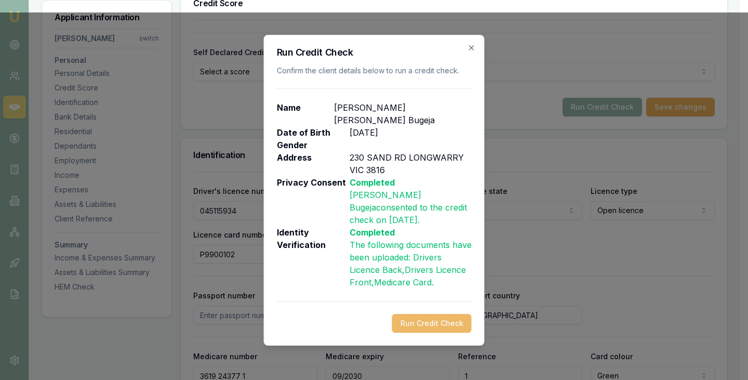
click at [420, 314] on button "Run Credit Check" at bounding box center [431, 323] width 79 height 19
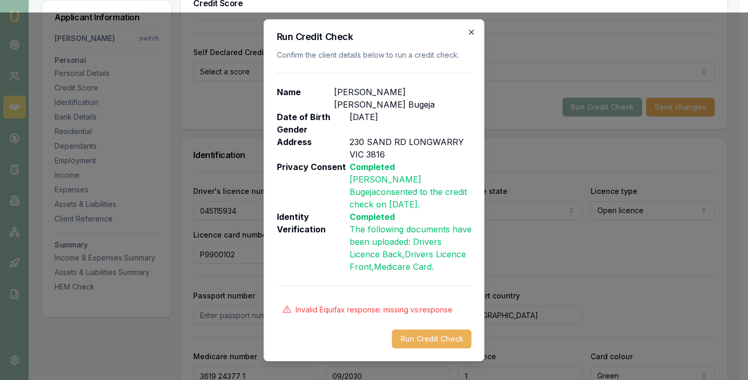
click at [472, 36] on icon "button" at bounding box center [471, 32] width 8 height 8
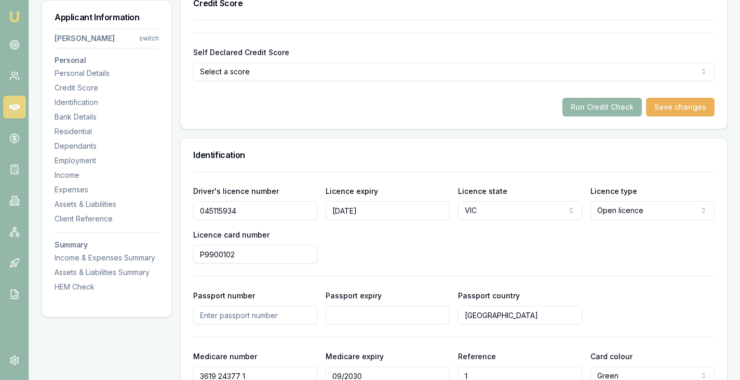
click at [266, 214] on input "045115934" at bounding box center [255, 210] width 124 height 19
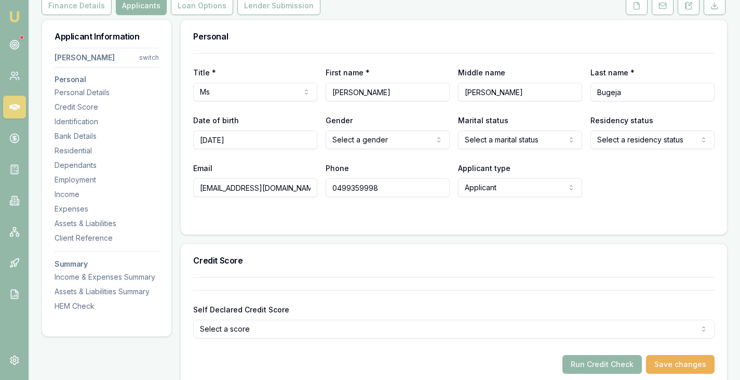
scroll to position [140, 0]
click at [248, 113] on div "Title * Ms Mr Mrs Miss Ms Dr Prof First name * [PERSON_NAME] Middle name [PERSO…" at bounding box center [453, 125] width 521 height 144
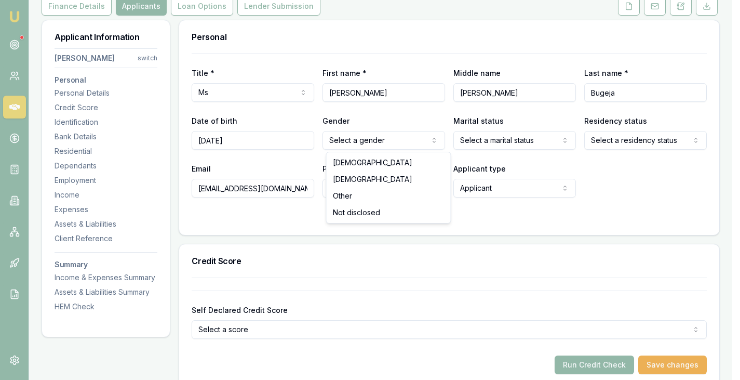
click at [392, 144] on html "Emu Broker Deals View D-BERMY76D28 [PERSON_NAME] Toggle Menu Customer [PERSON_N…" at bounding box center [370, 50] width 740 height 380
select select "[DEMOGRAPHIC_DATA]"
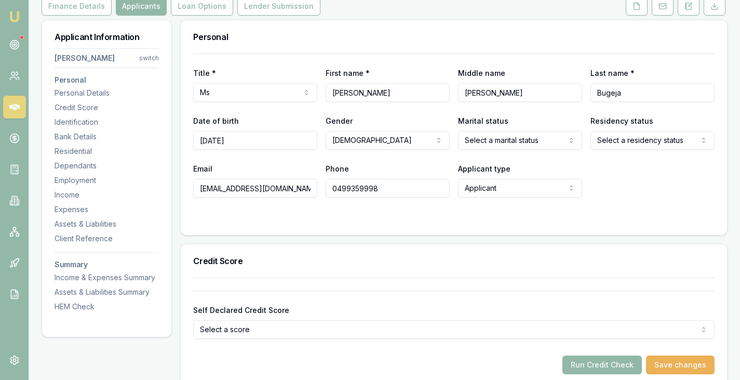
click at [382, 160] on div "Title * Ms Mr Mrs Miss Ms Dr Prof First name * [PERSON_NAME] Middle name [PERSO…" at bounding box center [453, 125] width 521 height 144
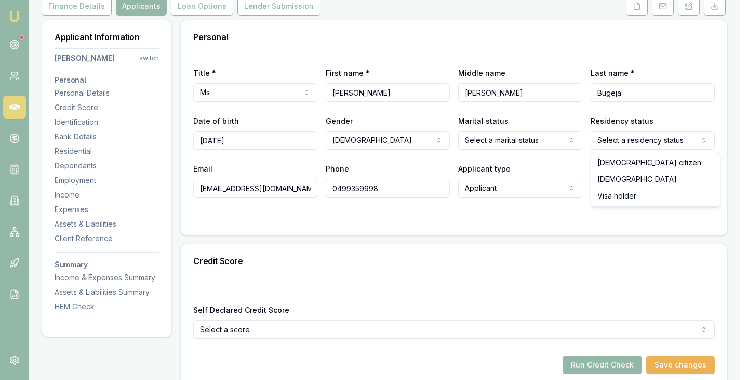
click at [600, 143] on html "Emu Broker Deals View D-BERMY76D28 [PERSON_NAME] Toggle Menu Customer [PERSON_N…" at bounding box center [374, 50] width 748 height 380
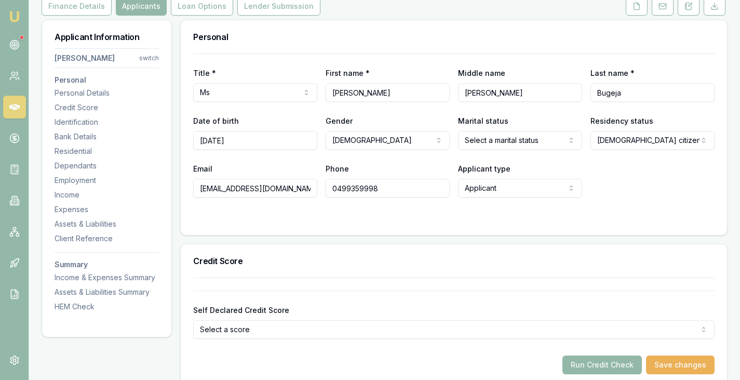
click at [622, 164] on div "Email [EMAIL_ADDRESS][DOMAIN_NAME] Phone [PHONE_NUMBER] Applicant type Applican…" at bounding box center [453, 179] width 521 height 35
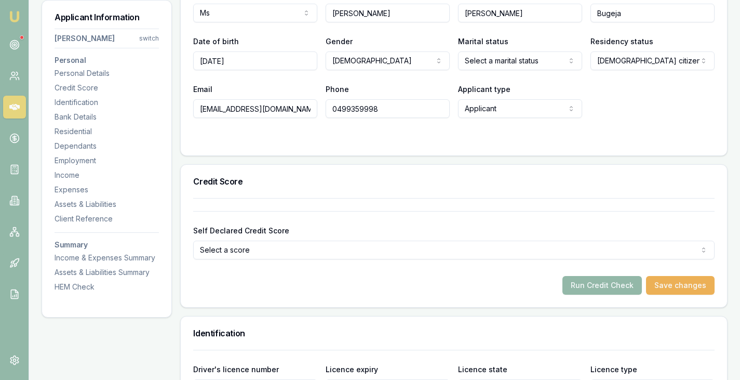
scroll to position [223, 0]
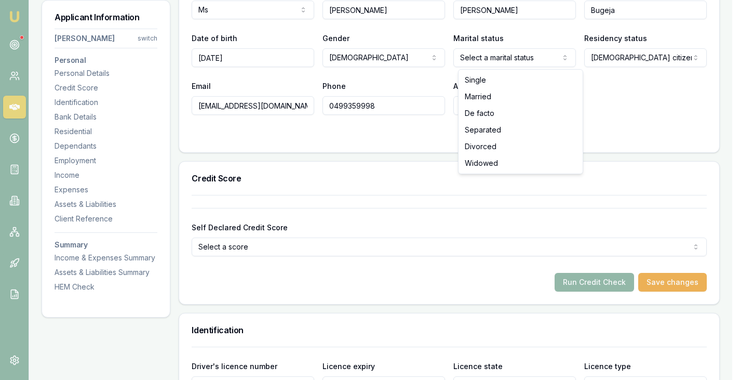
select select "DE_FACTO"
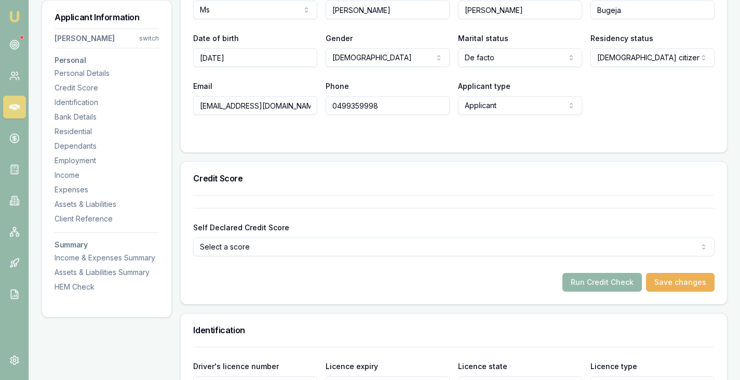
click at [459, 135] on div at bounding box center [453, 135] width 521 height 8
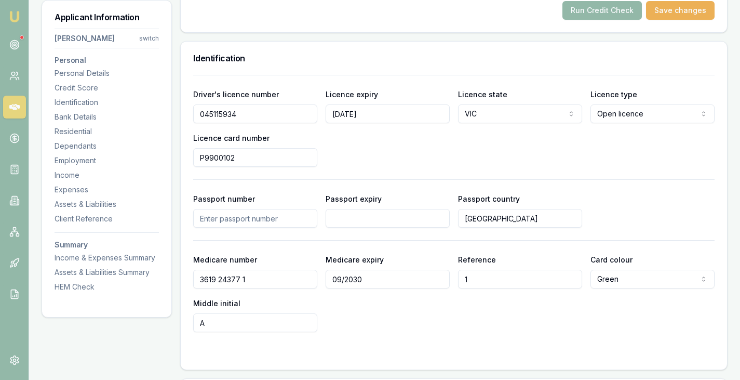
scroll to position [495, 0]
click at [266, 156] on input "P9900102" at bounding box center [255, 156] width 124 height 19
click at [375, 145] on div "Driver's licence number [DRIVERS_LICENSE_NUMBER] Licence expiry [DATE] Licence …" at bounding box center [453, 126] width 521 height 79
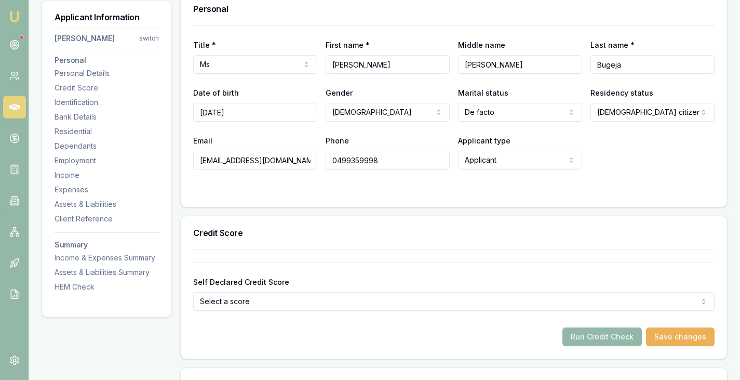
scroll to position [169, 0]
click at [553, 31] on div "Title * Ms Mr Mrs Miss Ms Dr Prof First name * [PERSON_NAME] name [PERSON_NAME]…" at bounding box center [453, 97] width 521 height 144
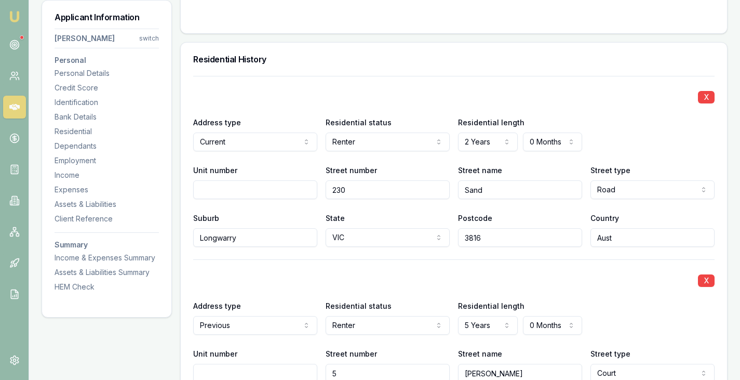
scroll to position [960, 0]
click at [367, 186] on input "230" at bounding box center [388, 188] width 124 height 19
type input "220"
click at [401, 71] on div "Residential History" at bounding box center [454, 58] width 546 height 33
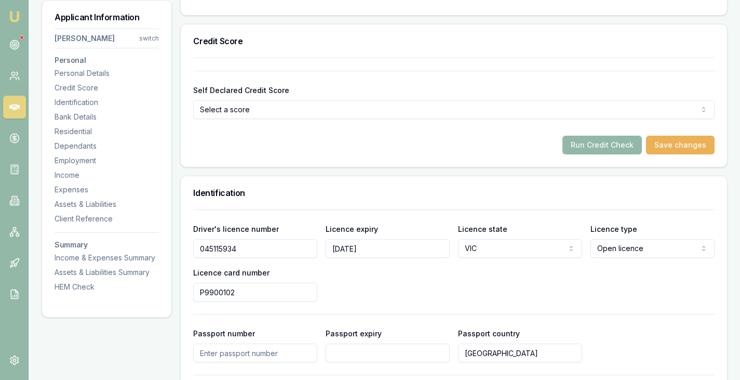
scroll to position [359, 0]
click at [592, 142] on button "Run Credit Check" at bounding box center [601, 145] width 79 height 19
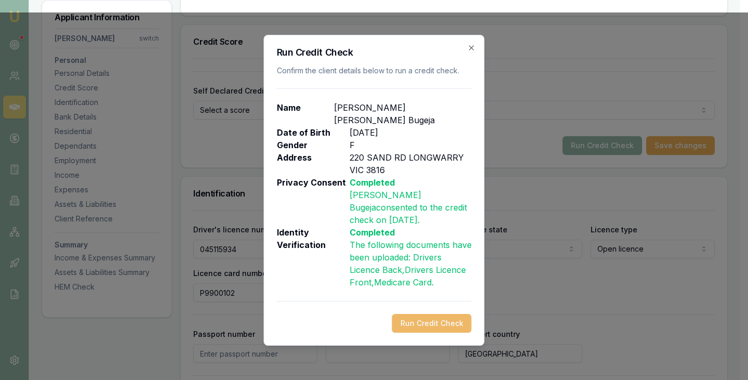
click at [429, 314] on button "Run Credit Check" at bounding box center [431, 323] width 79 height 19
